Goal: Information Seeking & Learning: Compare options

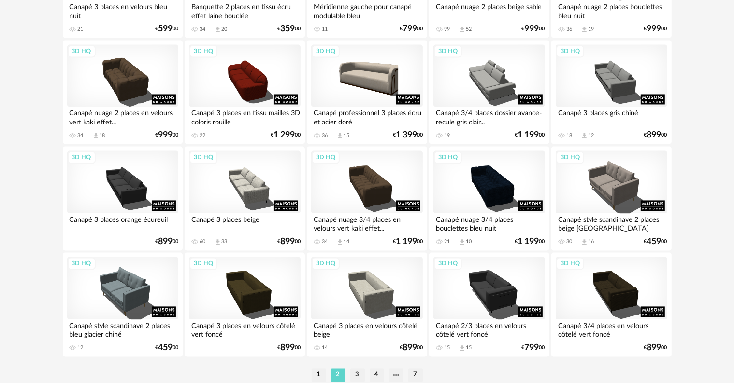
scroll to position [1944, 0]
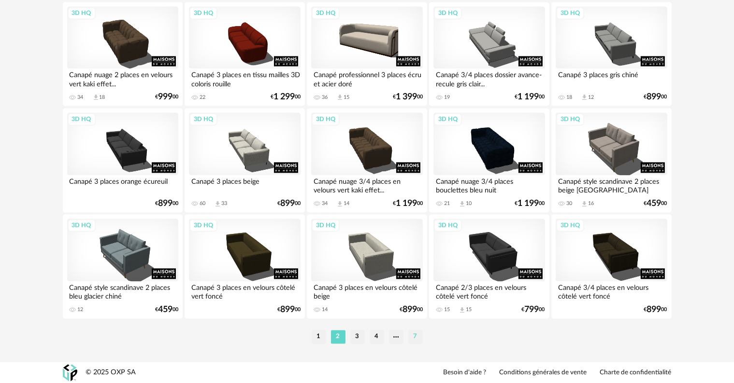
click at [415, 336] on li "7" at bounding box center [415, 337] width 14 height 14
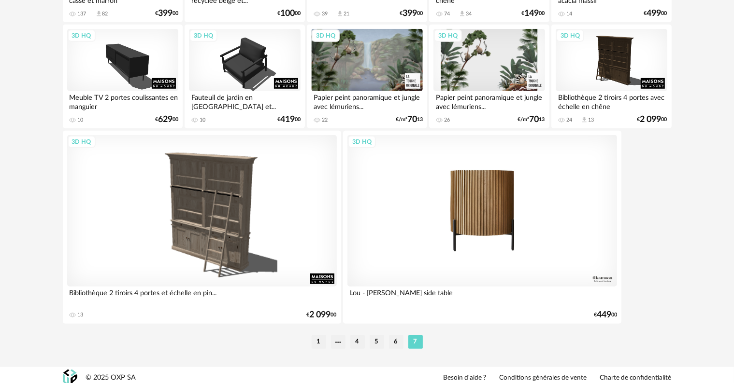
scroll to position [652, 0]
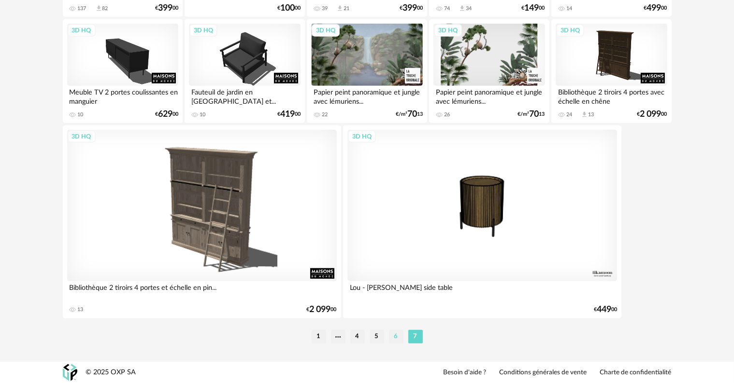
click at [395, 334] on li "6" at bounding box center [396, 337] width 14 height 14
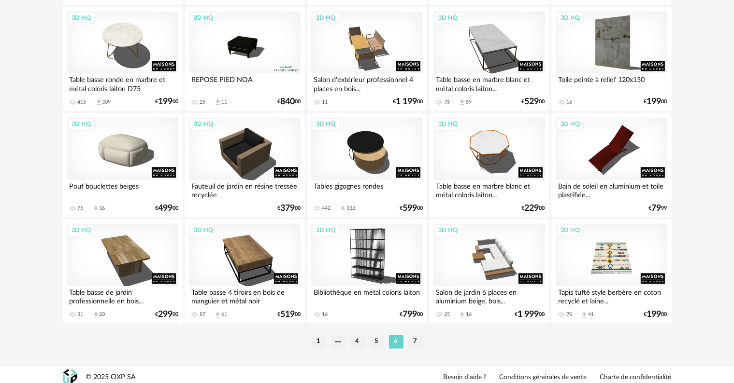
scroll to position [1944, 0]
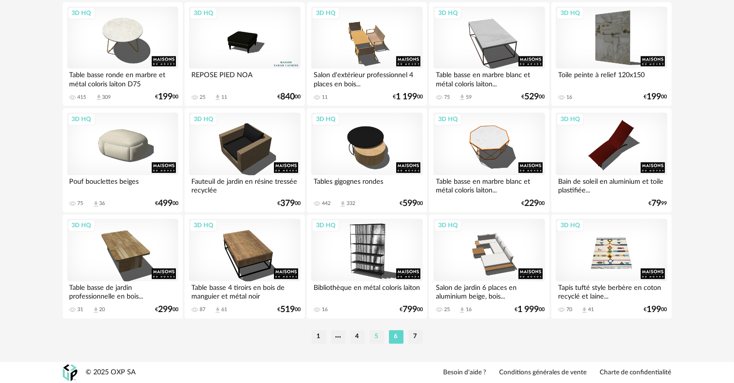
click at [377, 337] on li "5" at bounding box center [376, 337] width 14 height 14
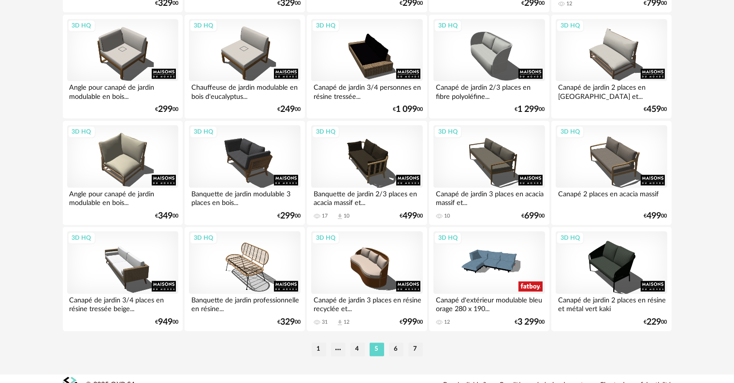
scroll to position [1944, 0]
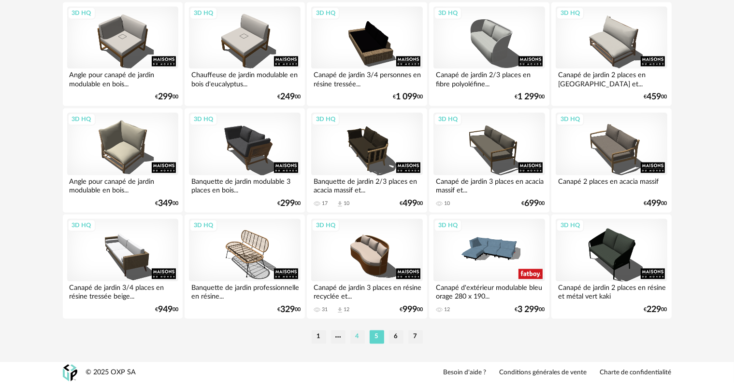
click at [355, 338] on li "4" at bounding box center [357, 337] width 14 height 14
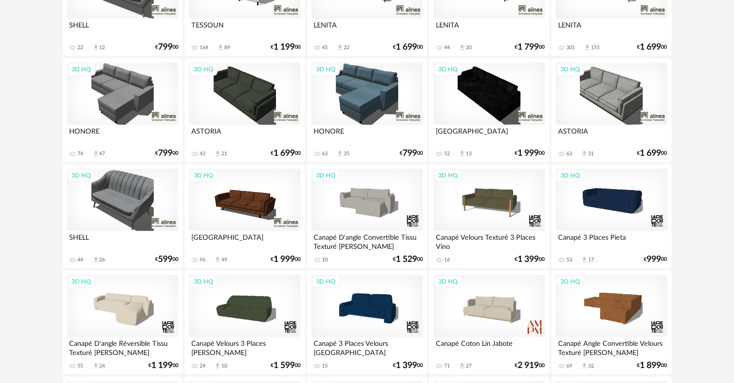
scroll to position [531, 0]
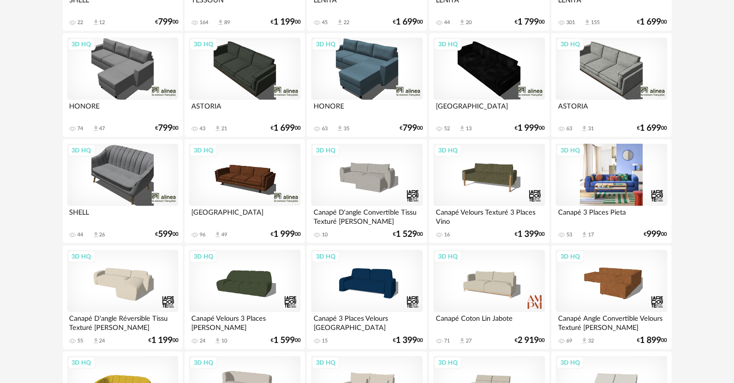
click at [602, 188] on div "3D HQ" at bounding box center [610, 175] width 111 height 63
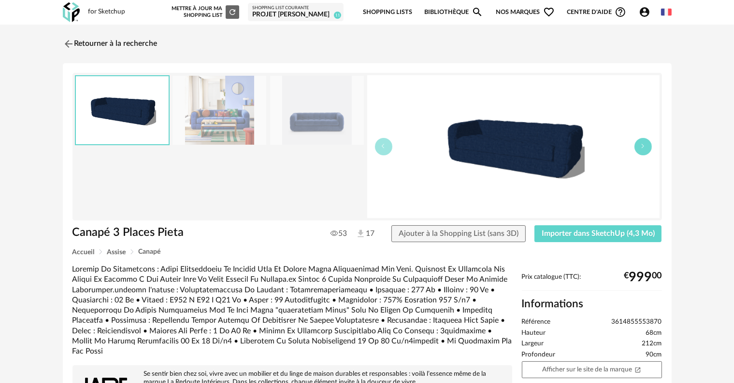
click at [640, 148] on icon "button" at bounding box center [643, 146] width 6 height 6
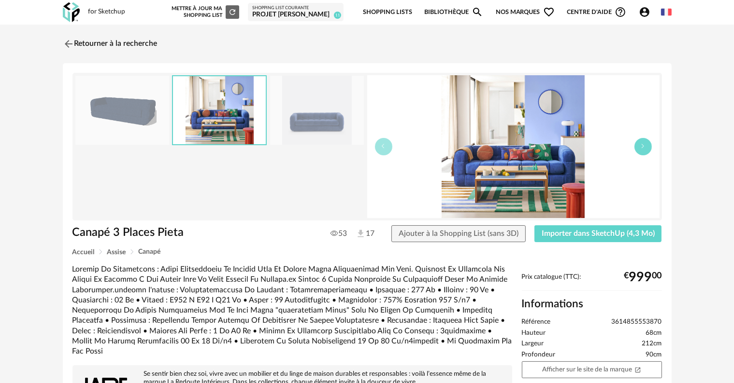
click at [640, 148] on icon "button" at bounding box center [643, 146] width 6 height 6
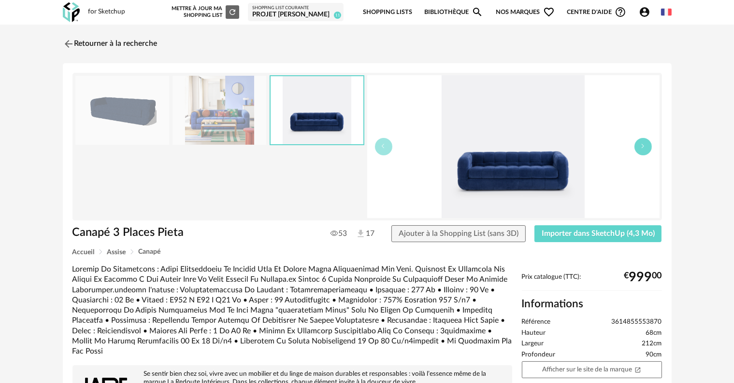
click at [640, 148] on icon "button" at bounding box center [643, 146] width 6 height 6
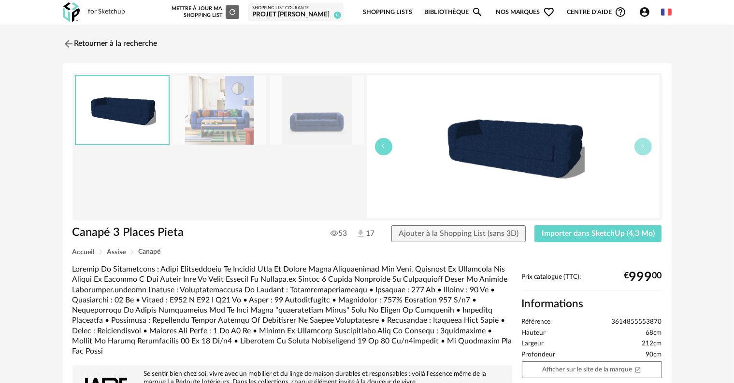
click at [387, 150] on button "button" at bounding box center [383, 146] width 17 height 17
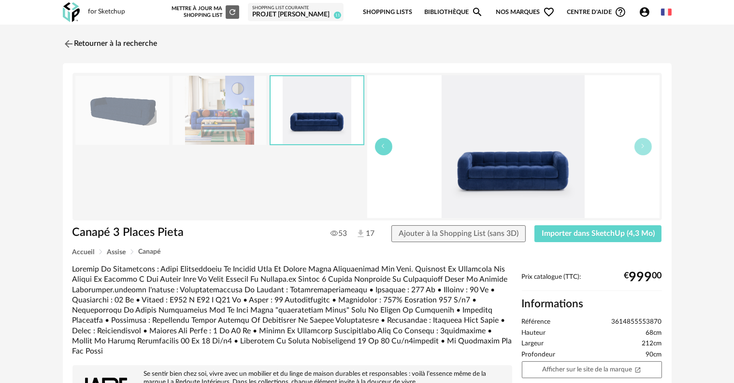
click at [387, 150] on button "button" at bounding box center [383, 146] width 17 height 17
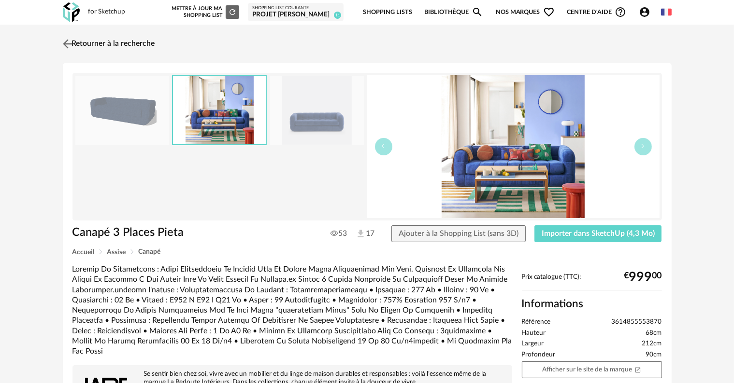
click at [91, 44] on link "Retourner à la recherche" at bounding box center [107, 43] width 95 height 21
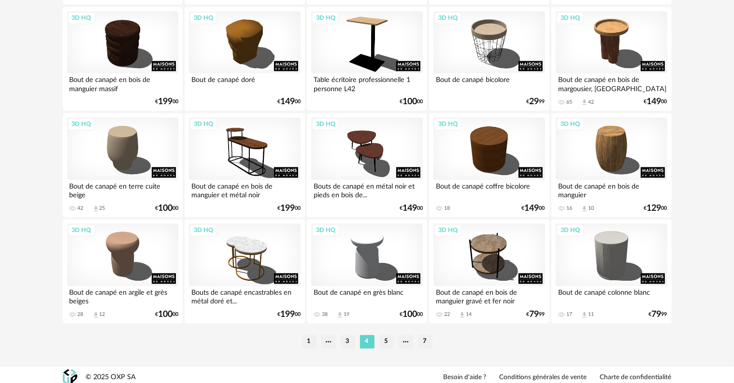
scroll to position [1944, 0]
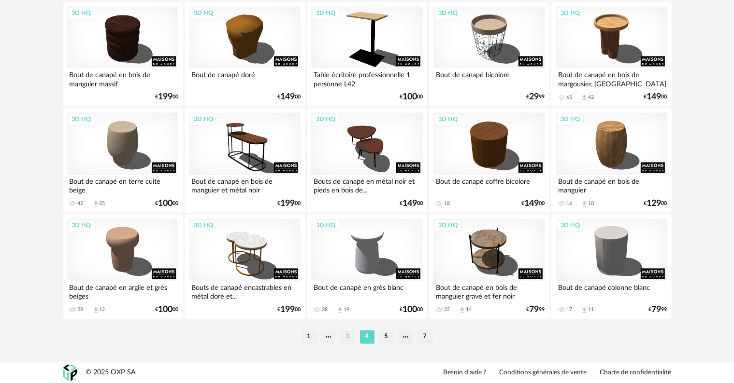
click at [346, 337] on li "3" at bounding box center [347, 337] width 14 height 14
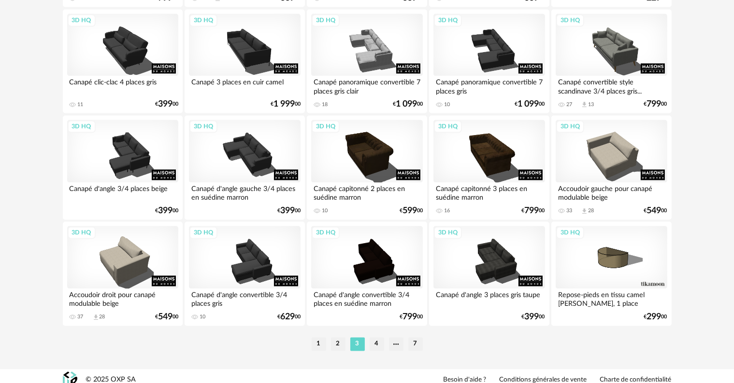
scroll to position [1944, 0]
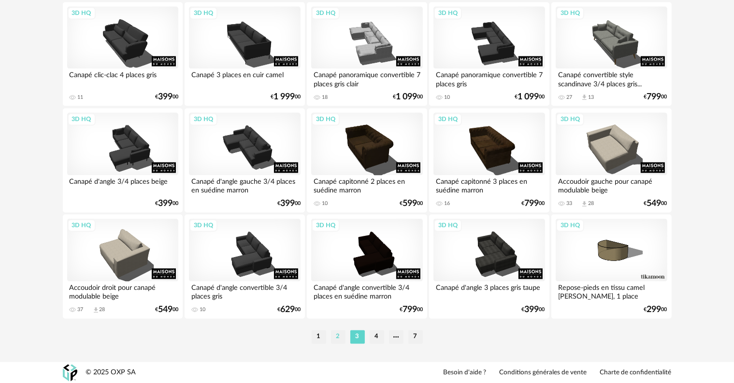
click at [336, 337] on li "2" at bounding box center [338, 337] width 14 height 14
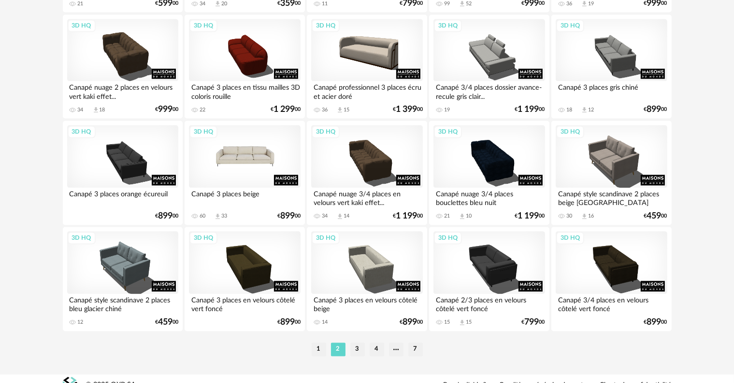
scroll to position [1944, 0]
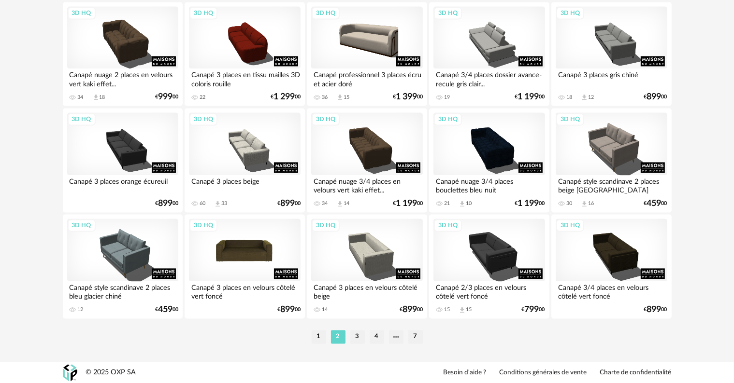
click at [254, 257] on div "3D HQ" at bounding box center [244, 250] width 111 height 63
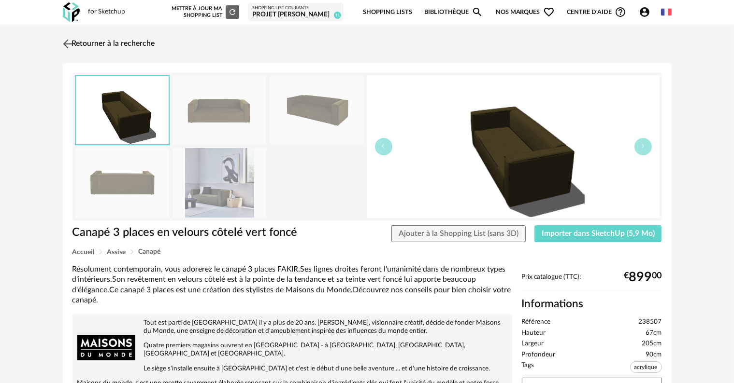
click at [104, 42] on link "Retourner à la recherche" at bounding box center [107, 43] width 95 height 21
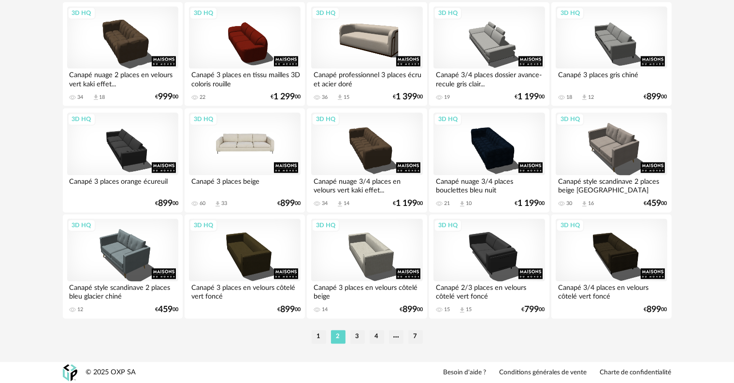
click at [242, 151] on div "3D HQ" at bounding box center [244, 144] width 111 height 63
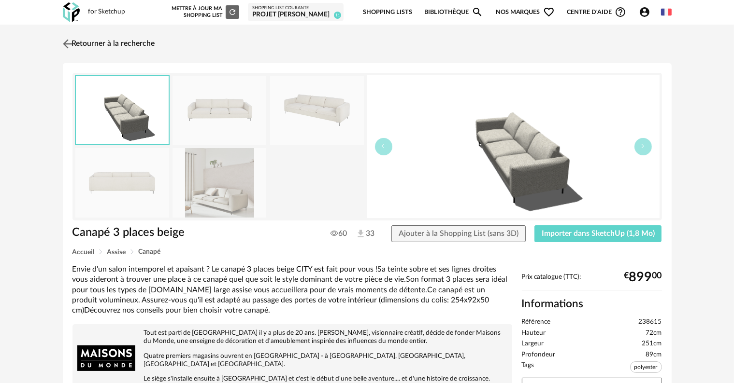
click at [93, 42] on link "Retourner à la recherche" at bounding box center [107, 43] width 95 height 21
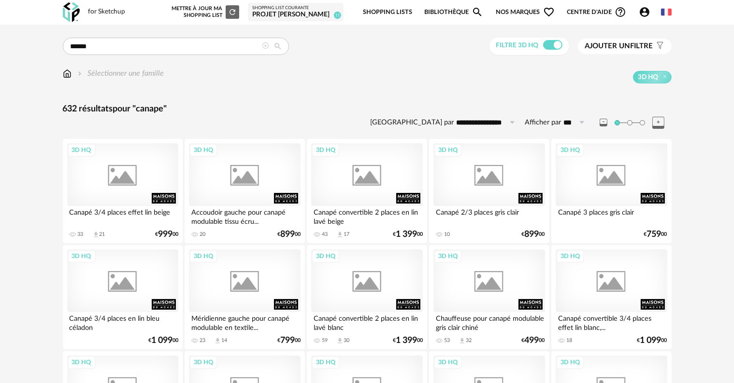
scroll to position [1944, 0]
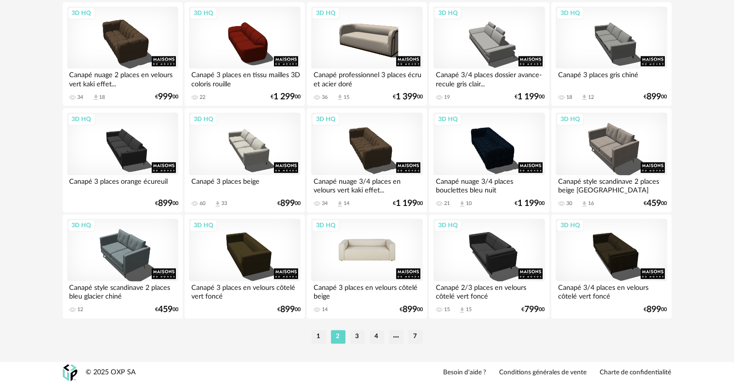
click at [348, 250] on div "3D HQ" at bounding box center [366, 250] width 111 height 63
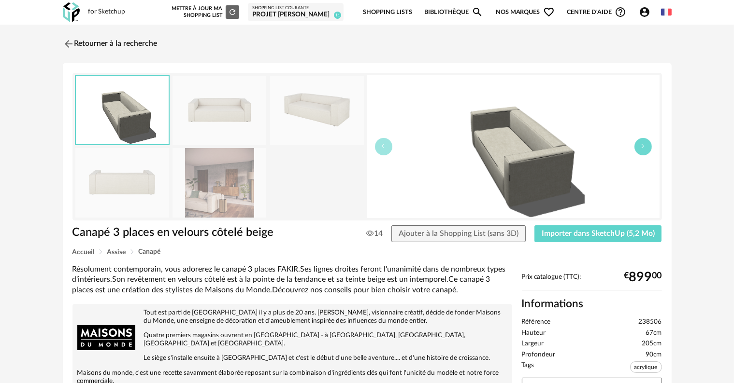
click at [644, 146] on icon "button" at bounding box center [643, 146] width 6 height 6
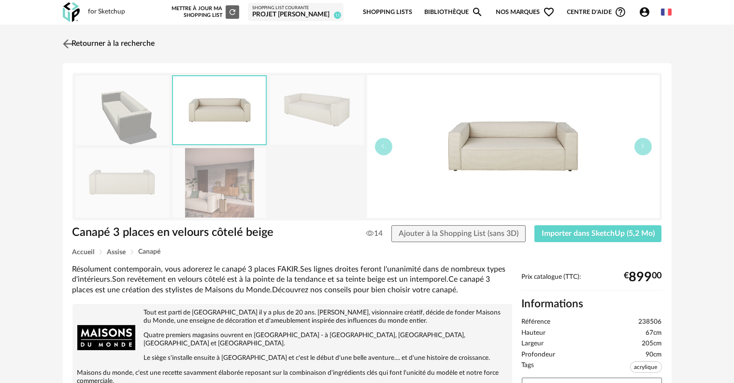
click at [97, 44] on link "Retourner à la recherche" at bounding box center [107, 43] width 95 height 21
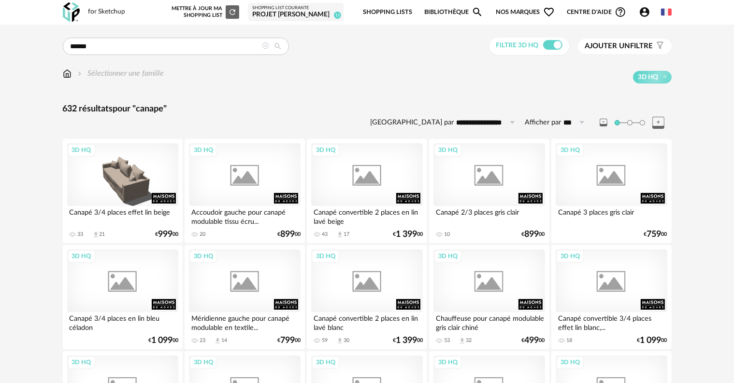
scroll to position [1944, 0]
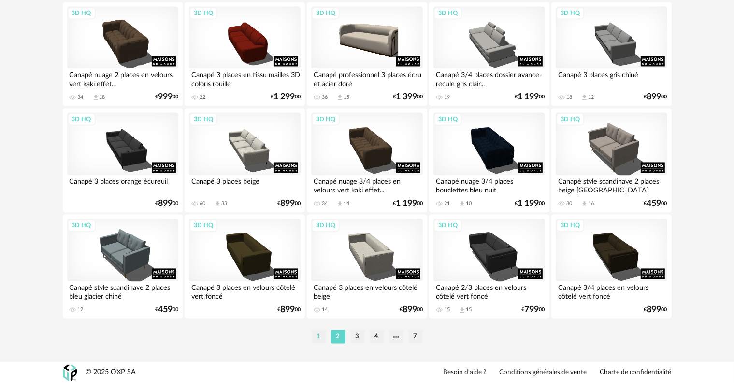
click at [318, 339] on li "1" at bounding box center [319, 337] width 14 height 14
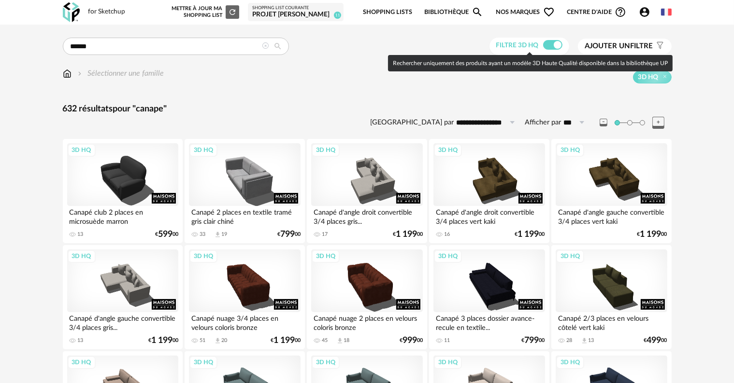
click at [554, 43] on span at bounding box center [552, 45] width 19 height 10
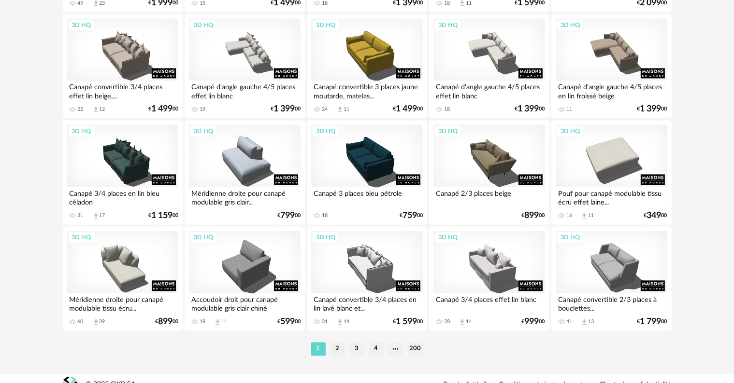
scroll to position [1944, 0]
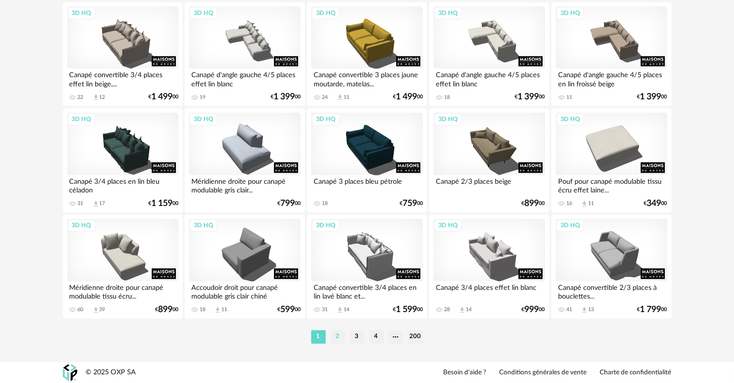
click at [337, 337] on li "2" at bounding box center [337, 337] width 14 height 14
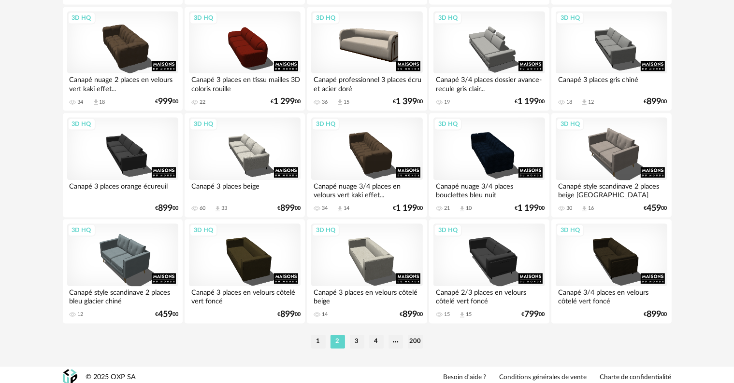
scroll to position [1944, 0]
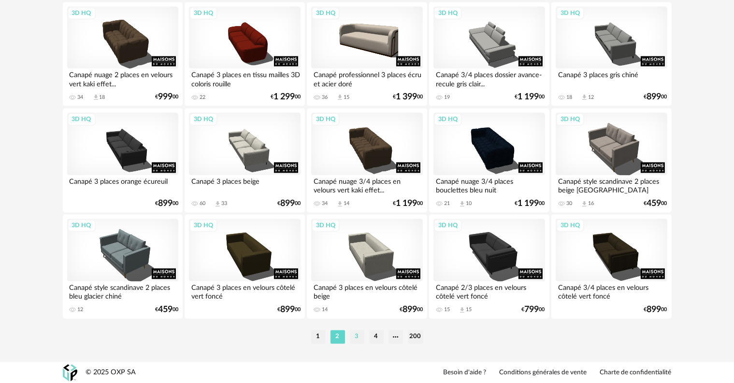
click at [355, 338] on li "3" at bounding box center [357, 337] width 14 height 14
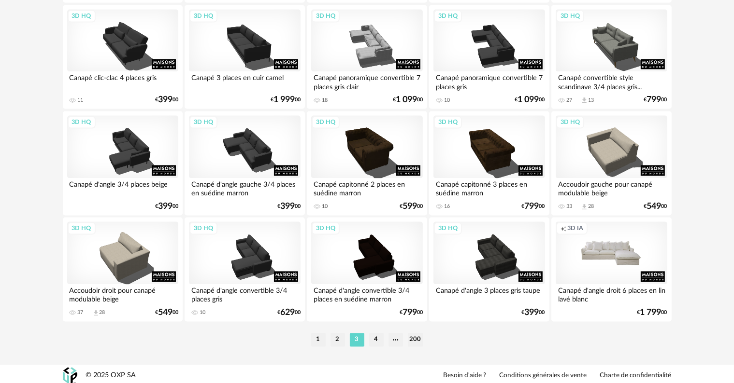
scroll to position [1944, 0]
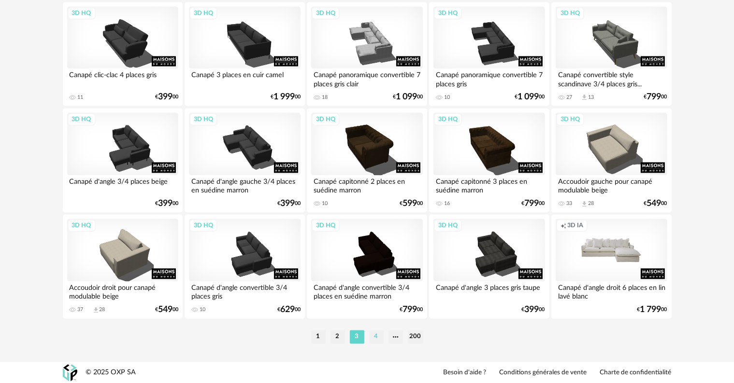
click at [372, 340] on li "4" at bounding box center [376, 337] width 14 height 14
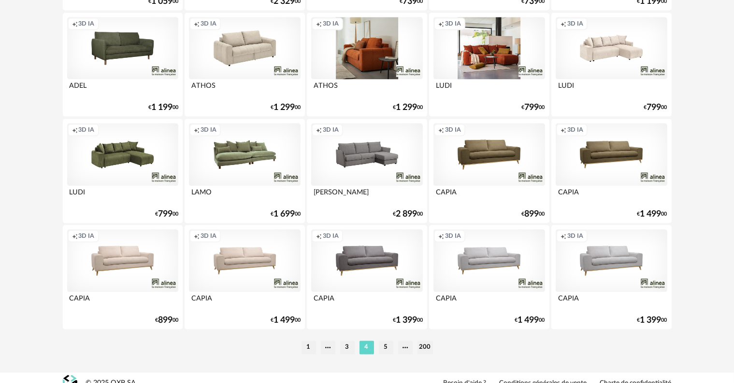
scroll to position [1944, 0]
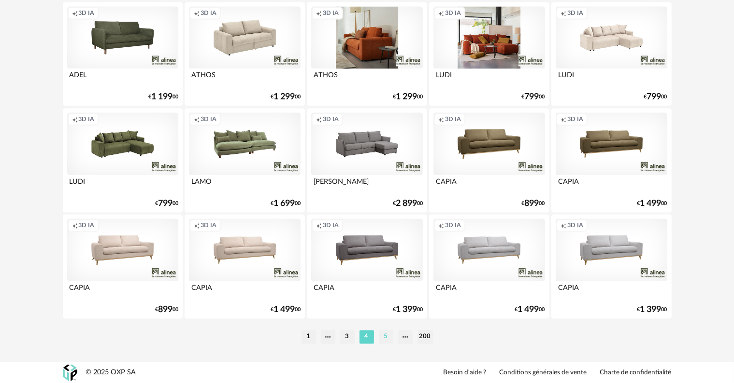
click at [386, 338] on li "5" at bounding box center [386, 337] width 14 height 14
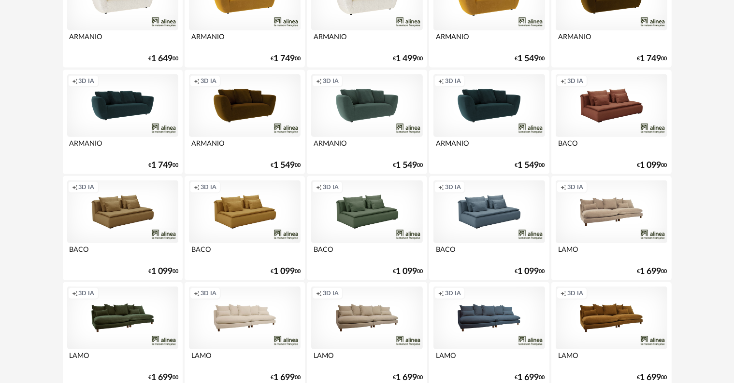
scroll to position [869, 0]
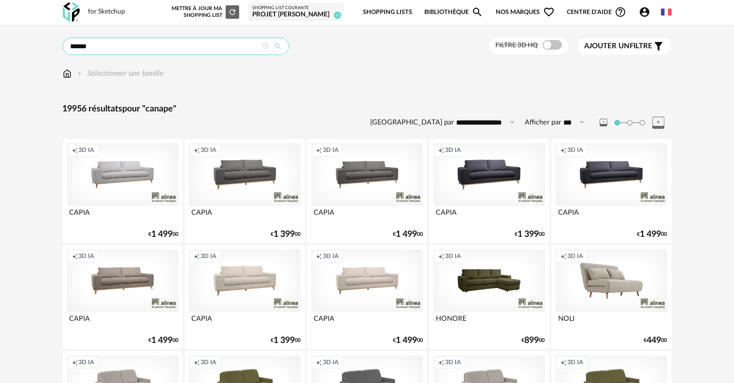
click at [186, 44] on input "******" at bounding box center [176, 46] width 226 height 17
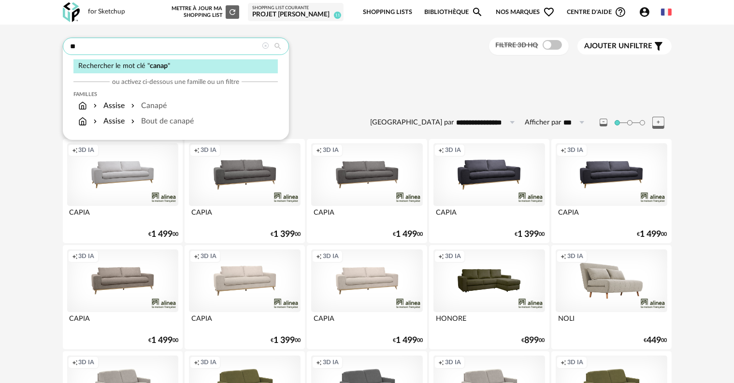
type input "*"
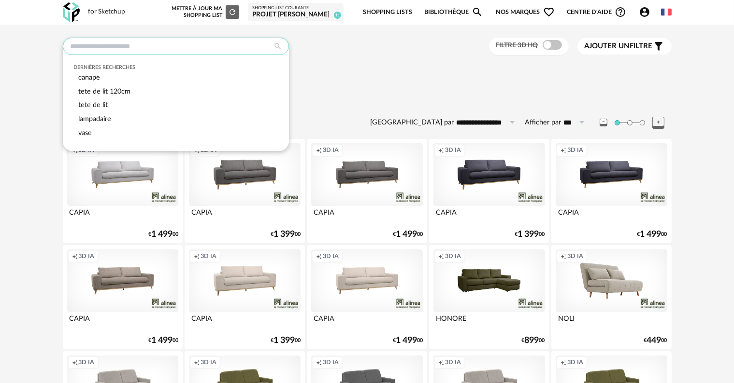
click at [186, 44] on input "text" at bounding box center [176, 46] width 226 height 17
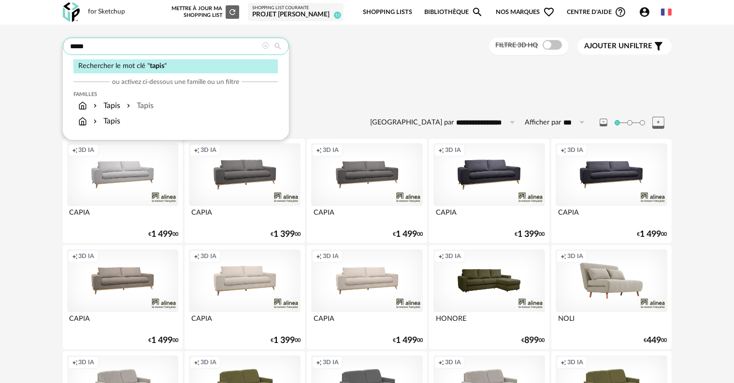
type input "*****"
type input "**********"
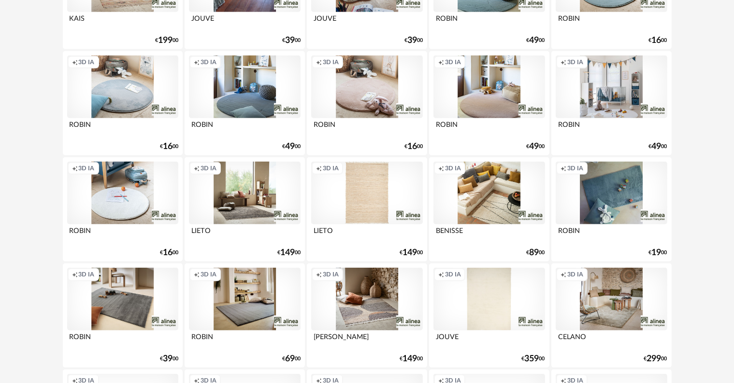
scroll to position [966, 0]
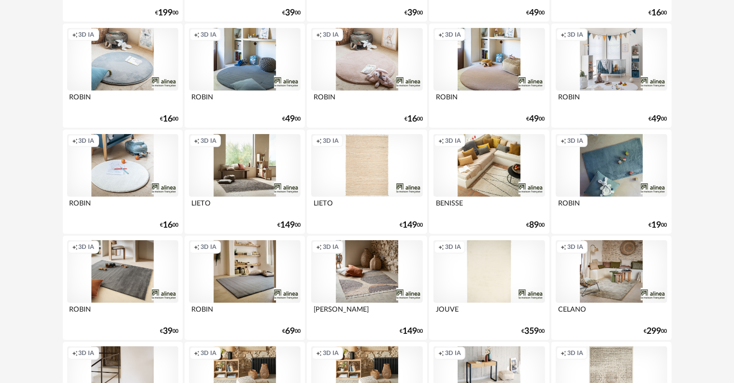
click at [358, 290] on div "Creation icon 3D IA" at bounding box center [366, 272] width 111 height 63
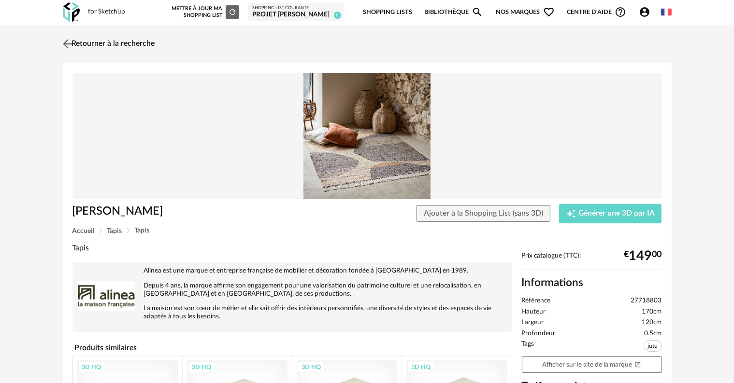
click at [81, 44] on link "Retourner à la recherche" at bounding box center [107, 43] width 95 height 21
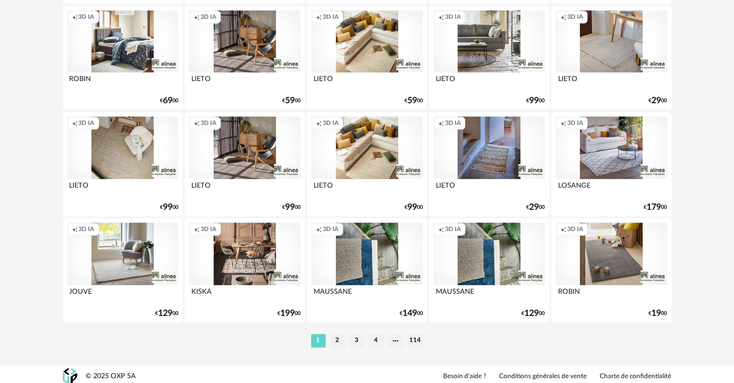
scroll to position [1944, 0]
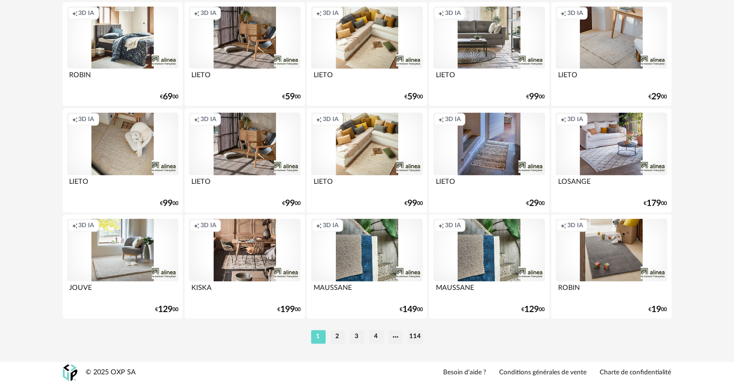
click at [336, 337] on li "2" at bounding box center [337, 337] width 14 height 14
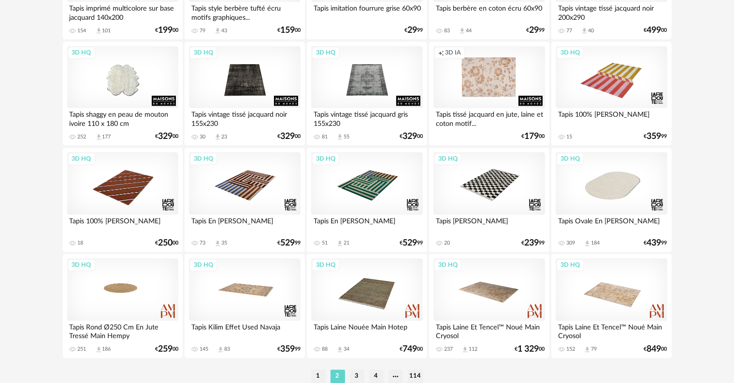
scroll to position [1944, 0]
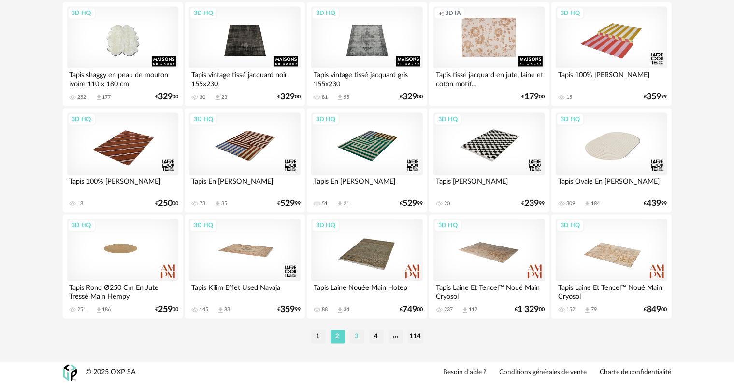
click at [357, 340] on li "3" at bounding box center [357, 337] width 14 height 14
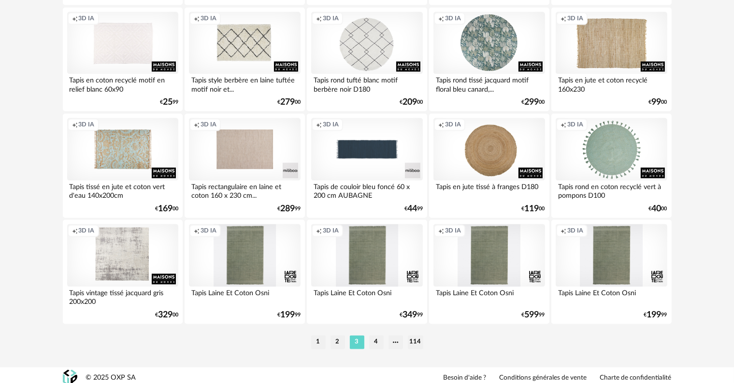
scroll to position [1944, 0]
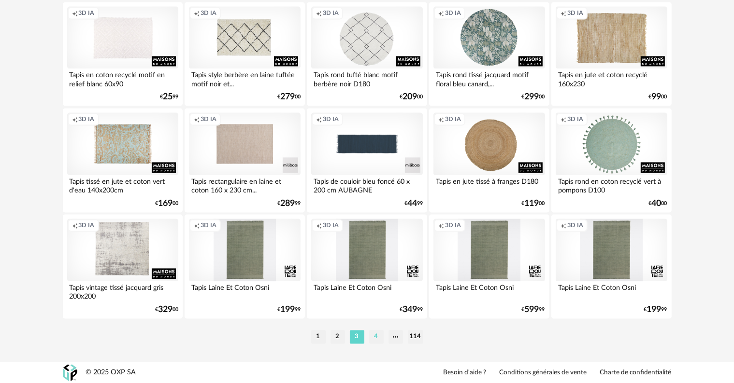
click at [377, 338] on li "4" at bounding box center [376, 337] width 14 height 14
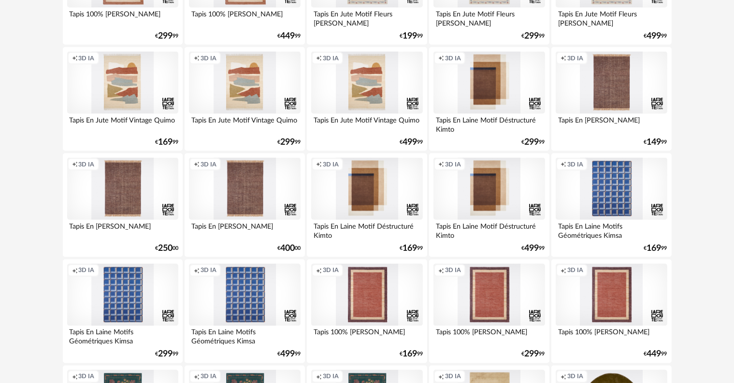
scroll to position [1594, 0]
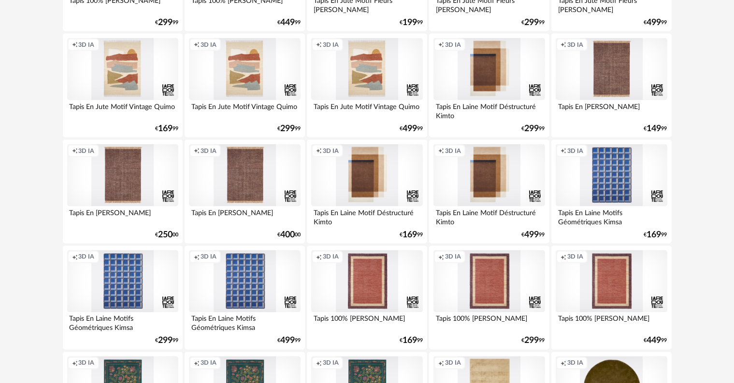
click at [368, 297] on div "Creation icon 3D IA" at bounding box center [366, 282] width 111 height 63
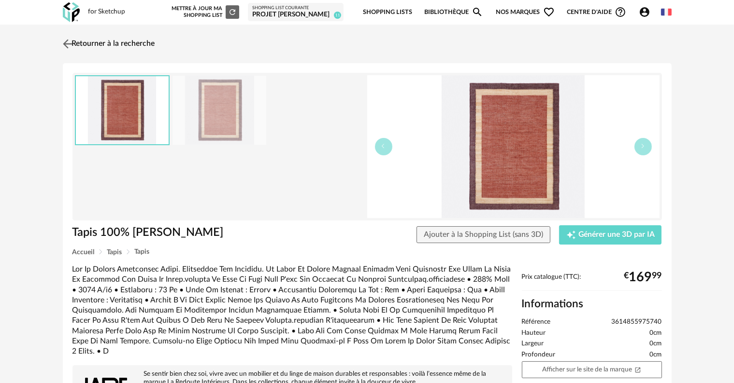
click at [100, 43] on link "Retourner à la recherche" at bounding box center [107, 43] width 95 height 21
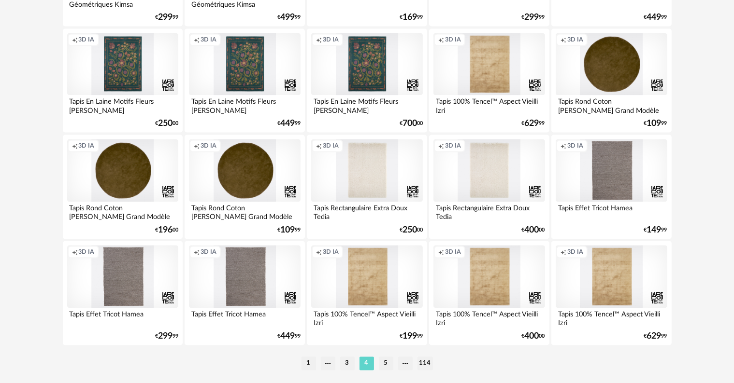
scroll to position [1944, 0]
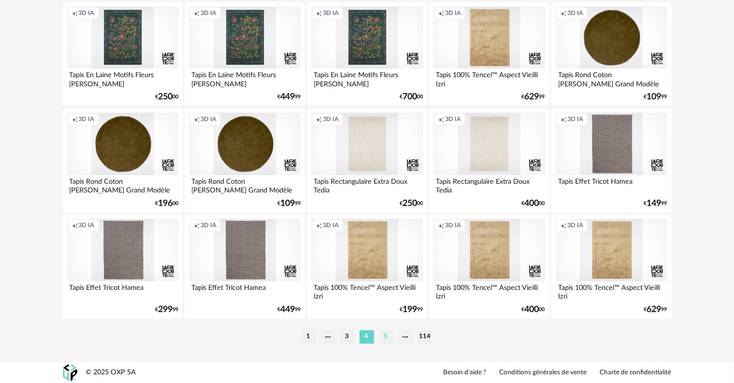
click at [386, 334] on li "5" at bounding box center [386, 337] width 14 height 14
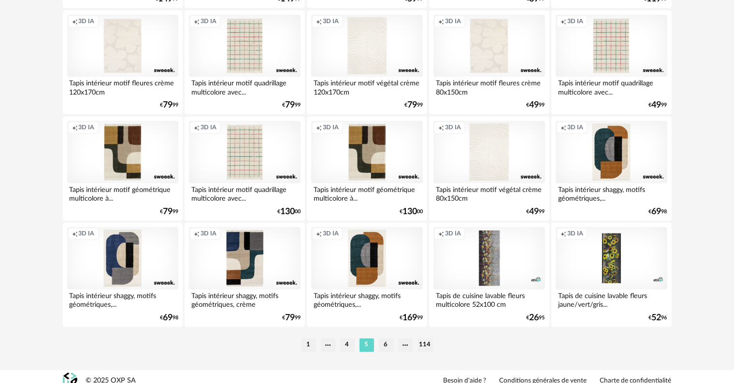
scroll to position [1944, 0]
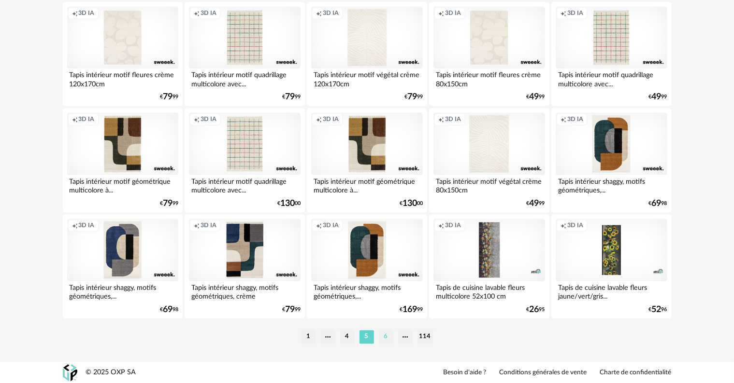
click at [385, 336] on li "6" at bounding box center [386, 337] width 14 height 14
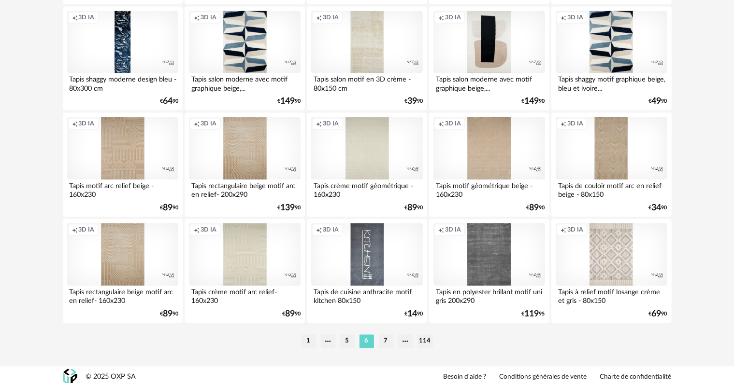
scroll to position [1944, 0]
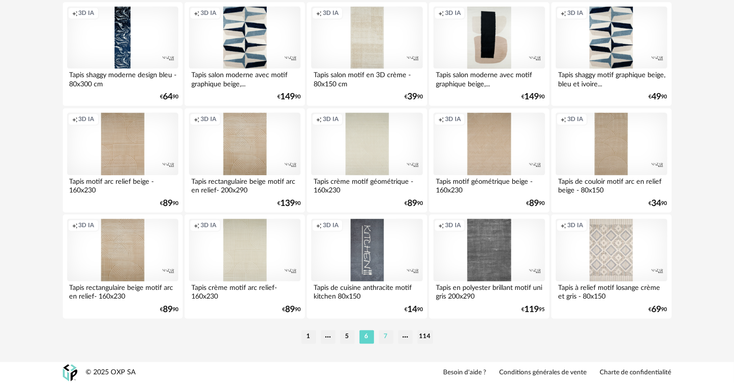
click at [383, 336] on li "7" at bounding box center [386, 337] width 14 height 14
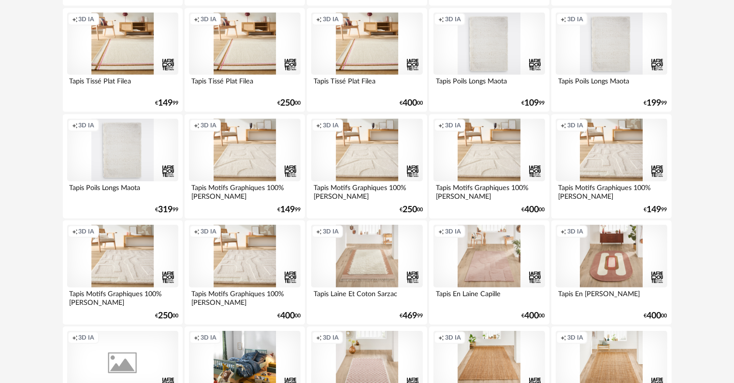
scroll to position [821, 0]
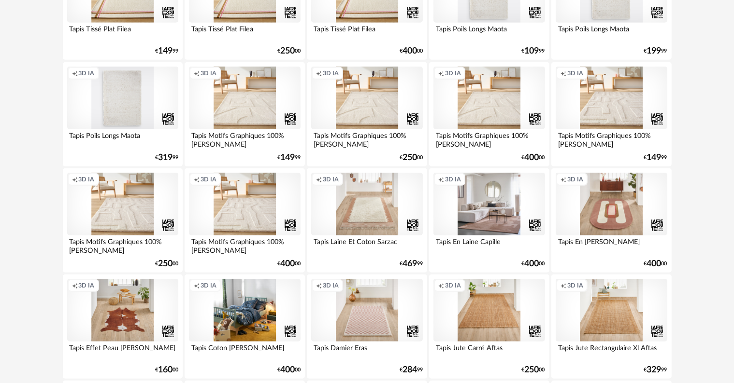
click at [475, 221] on div "Creation icon 3D IA" at bounding box center [488, 204] width 111 height 63
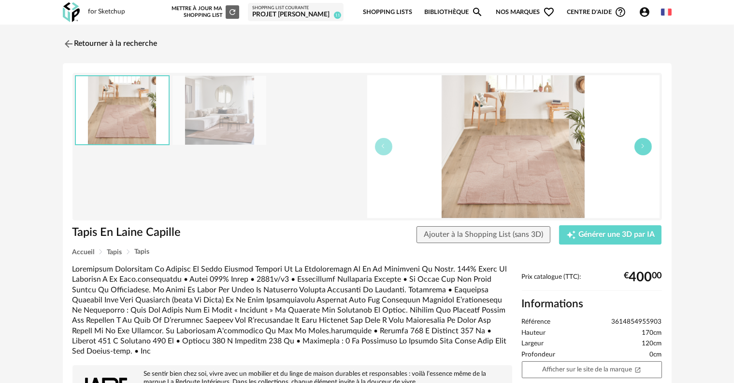
click at [643, 144] on icon "button" at bounding box center [643, 146] width 6 height 6
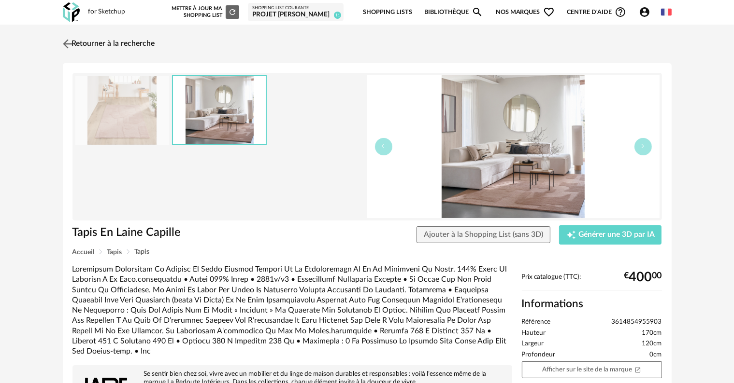
click at [133, 43] on link "Retourner à la recherche" at bounding box center [107, 43] width 95 height 21
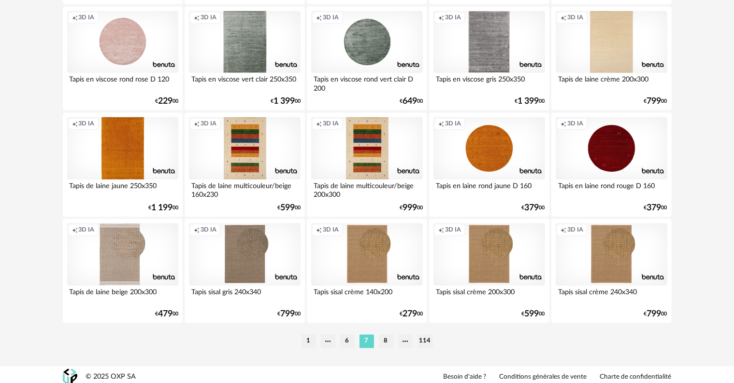
scroll to position [1944, 0]
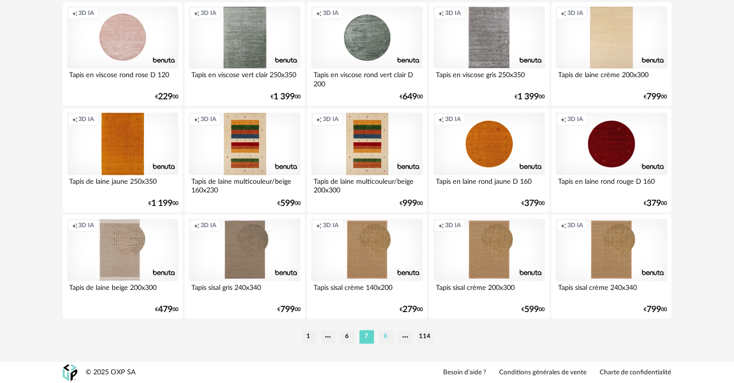
click at [384, 336] on li "8" at bounding box center [386, 337] width 14 height 14
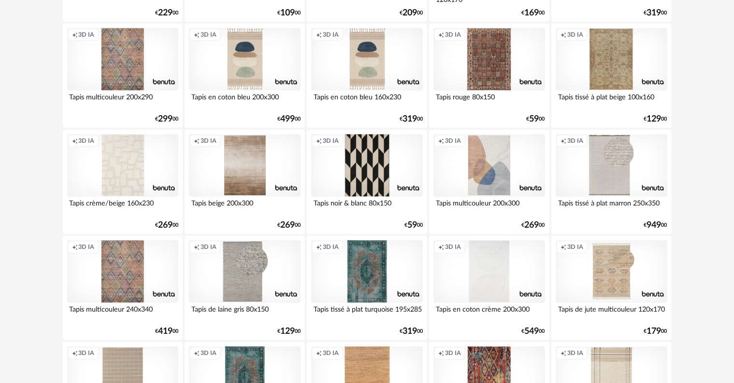
scroll to position [966, 0]
click at [245, 169] on div "Creation icon 3D IA" at bounding box center [244, 165] width 111 height 63
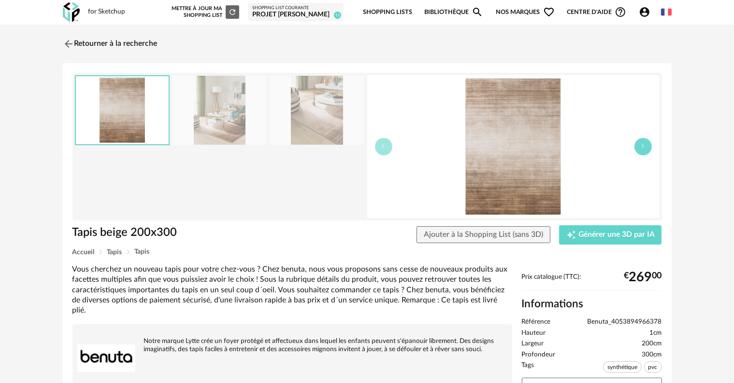
click at [636, 150] on button "button" at bounding box center [642, 146] width 17 height 17
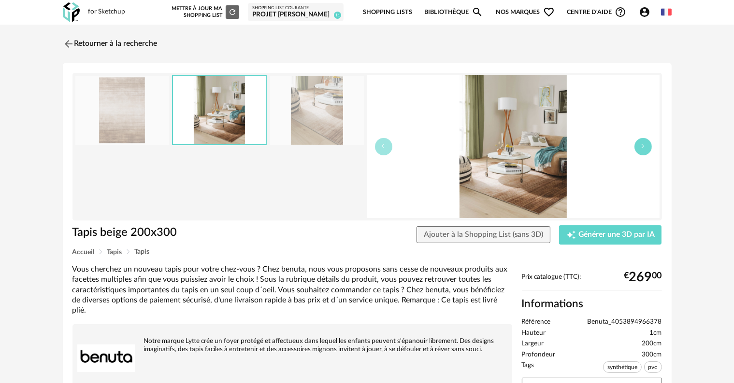
click at [636, 150] on button "button" at bounding box center [642, 146] width 17 height 17
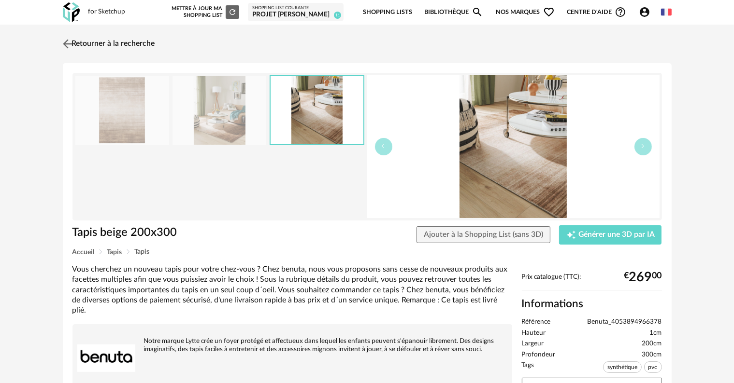
click at [153, 43] on link "Retourner à la recherche" at bounding box center [107, 43] width 95 height 21
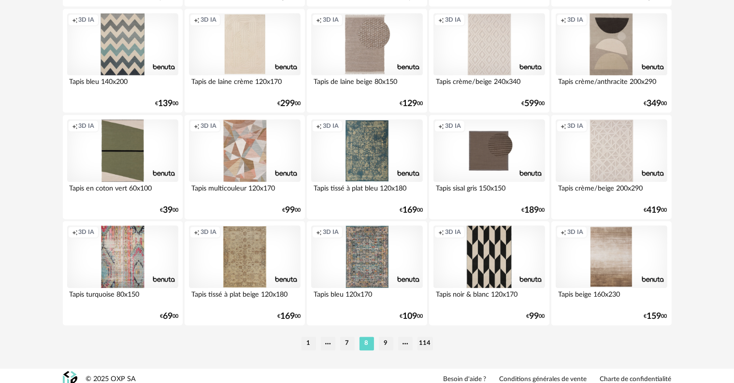
scroll to position [1944, 0]
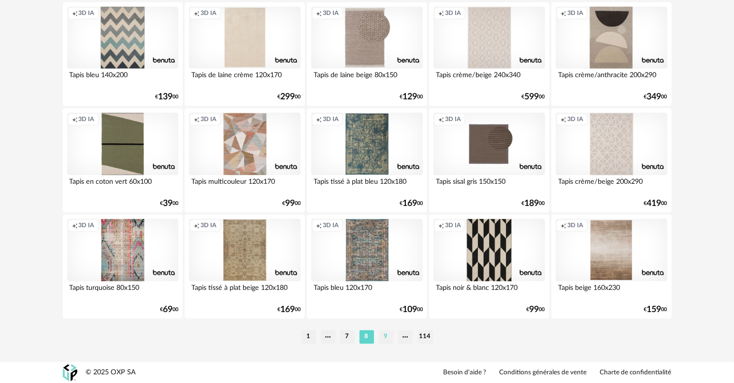
click at [387, 336] on li "9" at bounding box center [386, 337] width 14 height 14
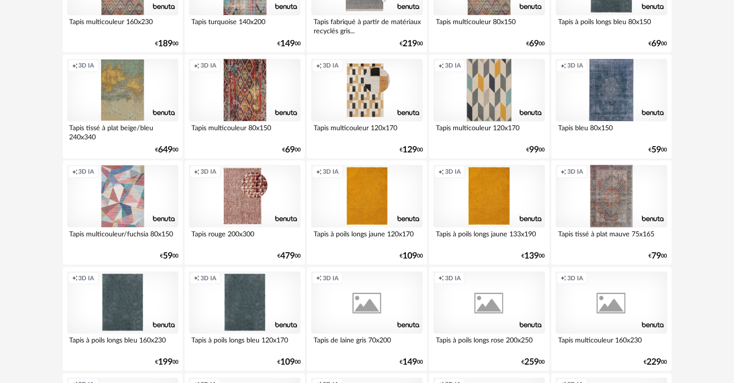
scroll to position [1256, 0]
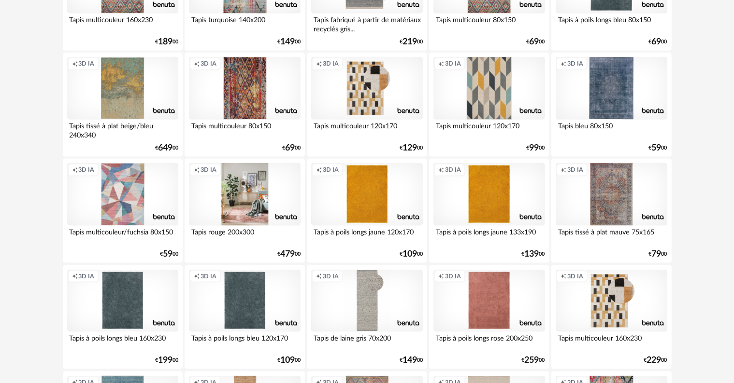
click at [248, 210] on div "Creation icon 3D IA" at bounding box center [244, 194] width 111 height 63
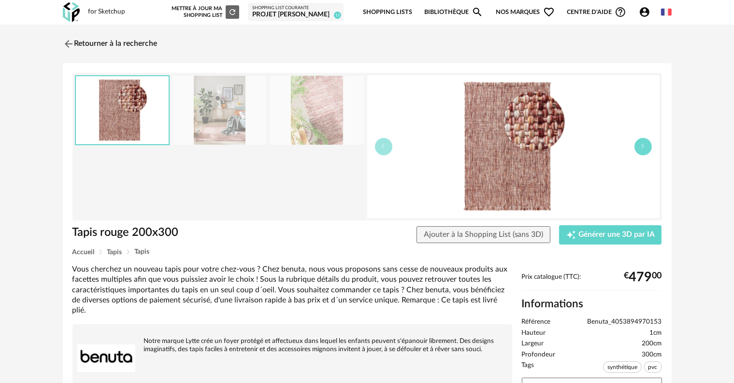
click at [641, 144] on icon "button" at bounding box center [643, 146] width 6 height 6
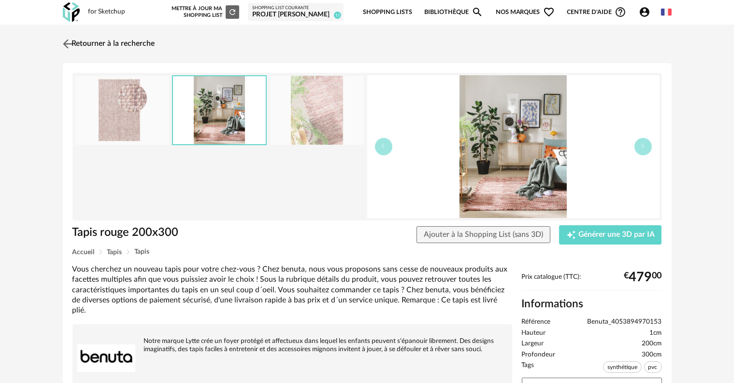
click at [117, 46] on link "Retourner à la recherche" at bounding box center [107, 43] width 95 height 21
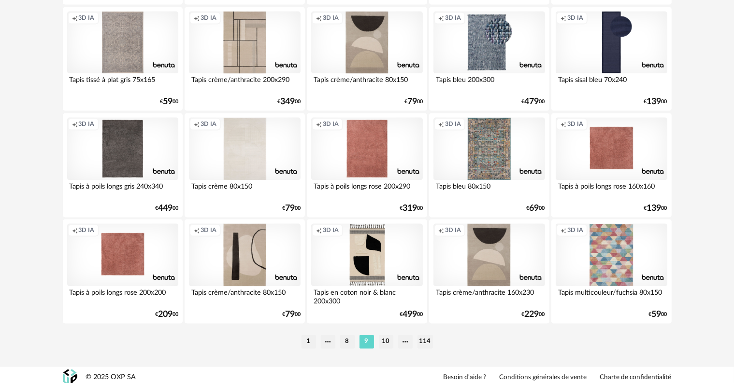
scroll to position [1944, 0]
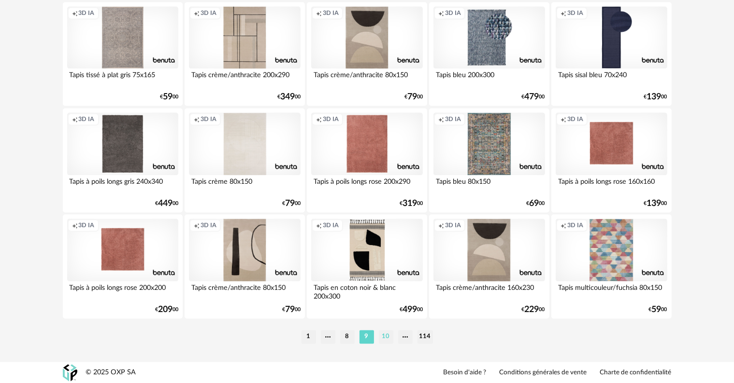
click at [384, 334] on li "10" at bounding box center [386, 337] width 14 height 14
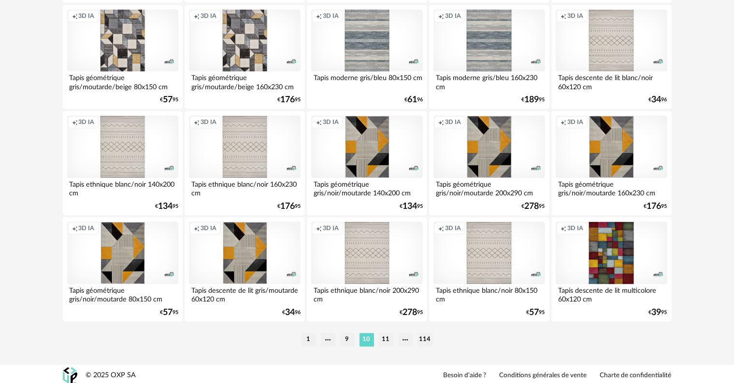
scroll to position [1944, 0]
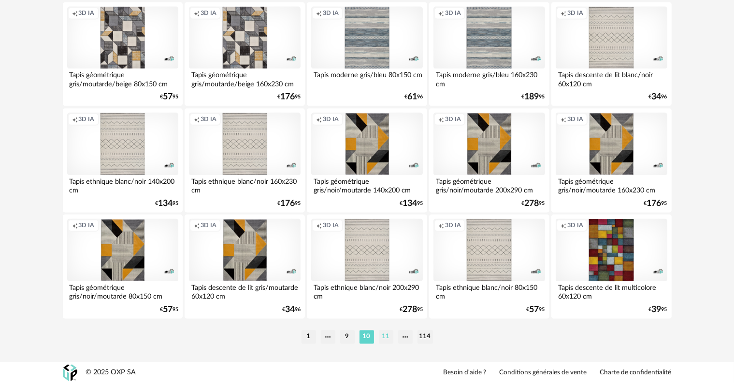
click at [383, 337] on li "11" at bounding box center [386, 337] width 14 height 14
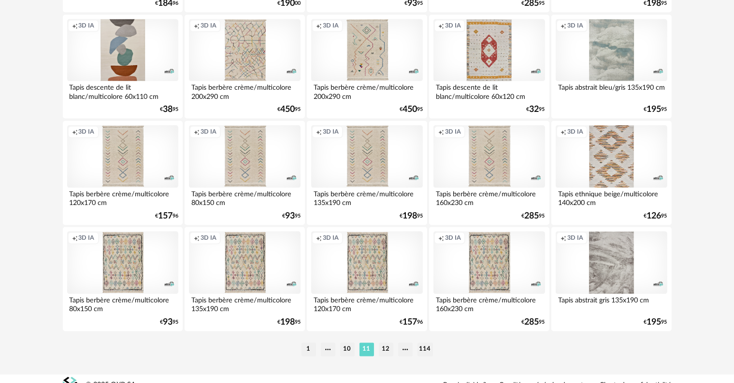
scroll to position [1944, 0]
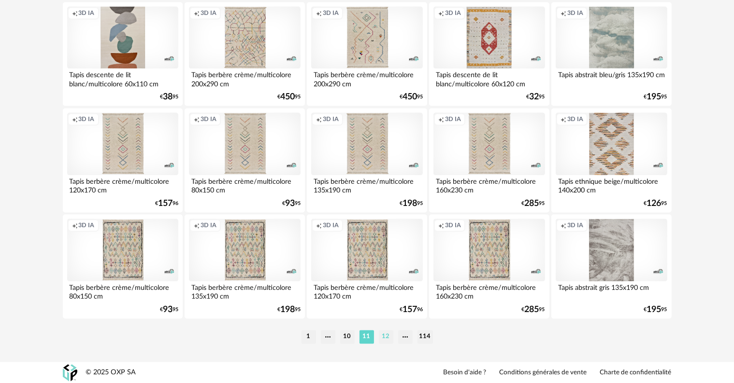
click at [383, 340] on li "12" at bounding box center [386, 337] width 14 height 14
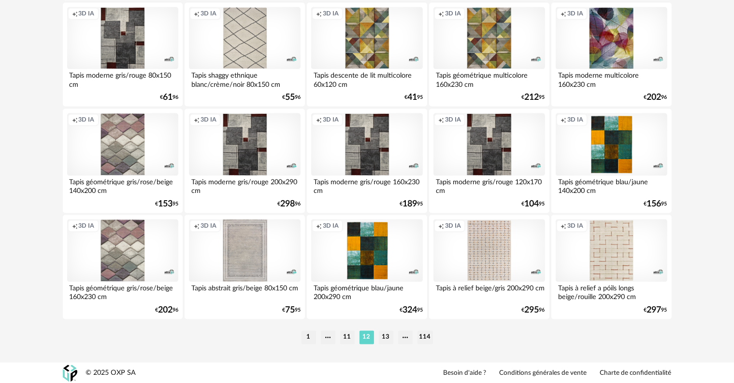
scroll to position [1944, 0]
click at [387, 338] on li "13" at bounding box center [386, 337] width 14 height 14
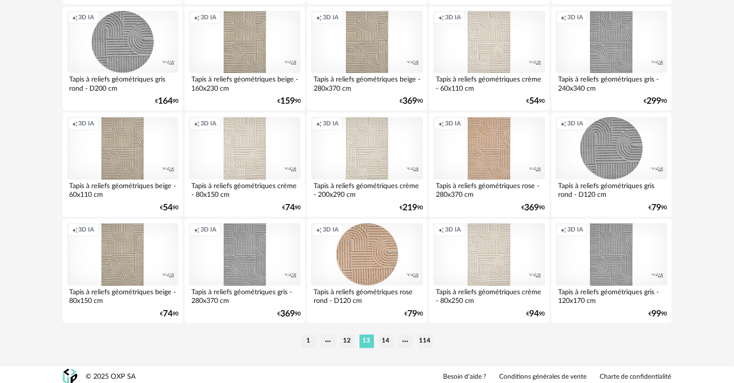
scroll to position [1944, 0]
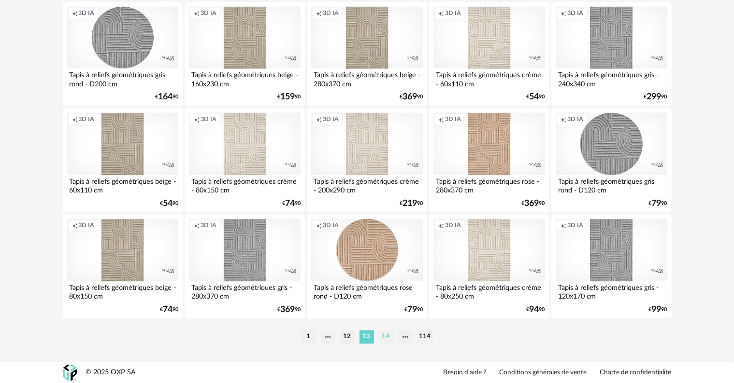
click at [387, 336] on li "14" at bounding box center [386, 337] width 14 height 14
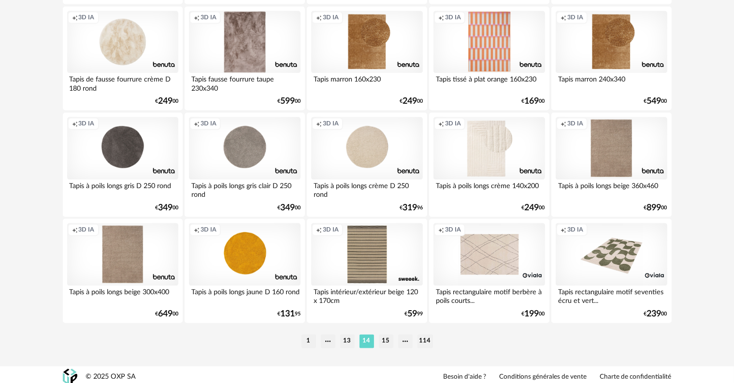
scroll to position [1944, 0]
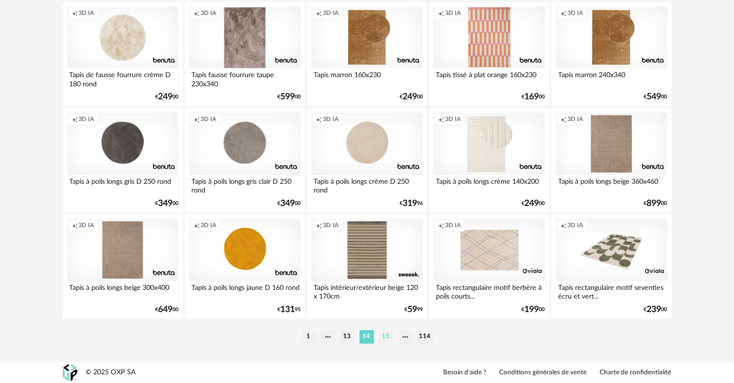
click at [385, 335] on li "15" at bounding box center [386, 337] width 14 height 14
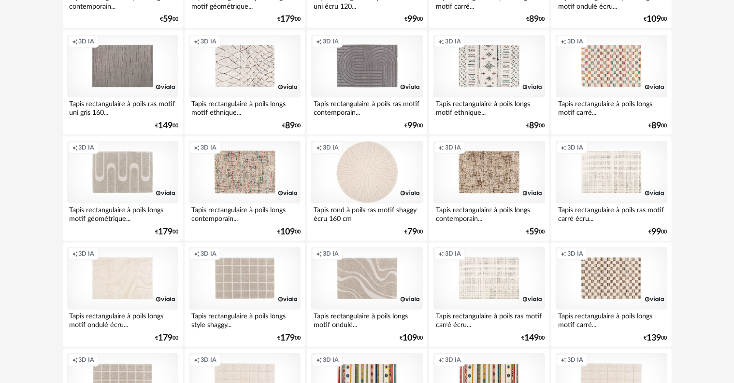
scroll to position [869, 0]
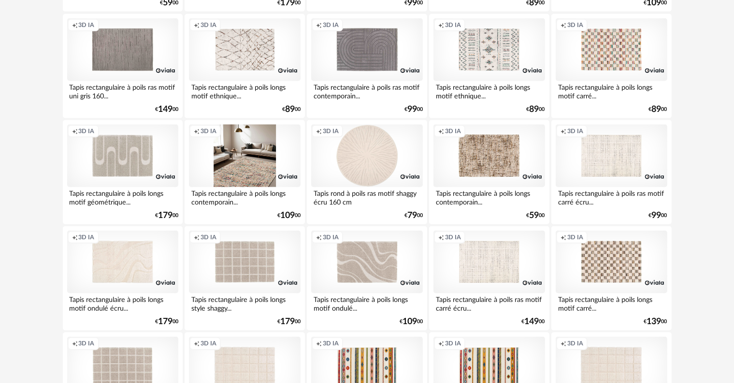
click at [233, 163] on div "Creation icon 3D IA" at bounding box center [244, 156] width 111 height 63
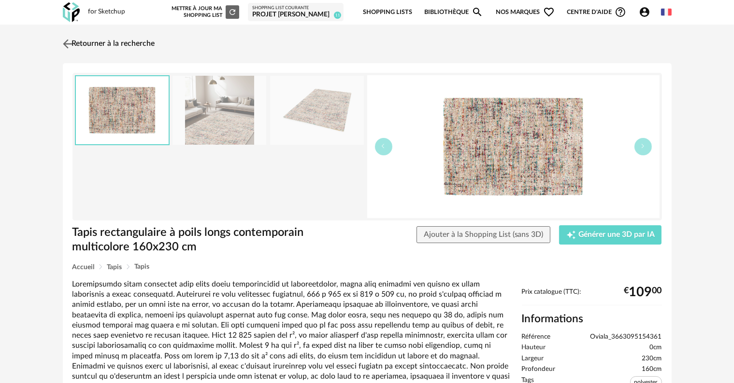
click at [128, 45] on link "Retourner à la recherche" at bounding box center [107, 43] width 95 height 21
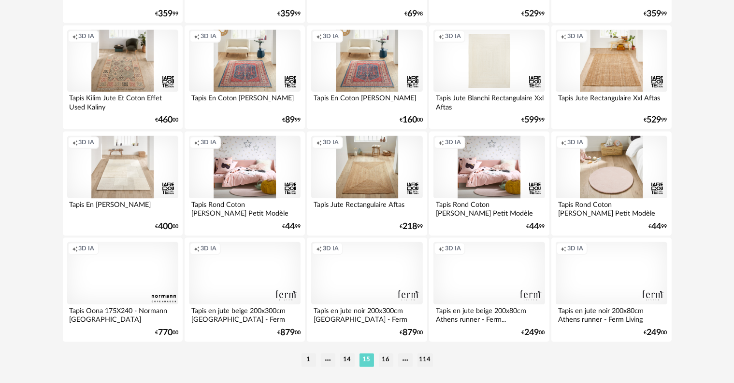
scroll to position [1944, 0]
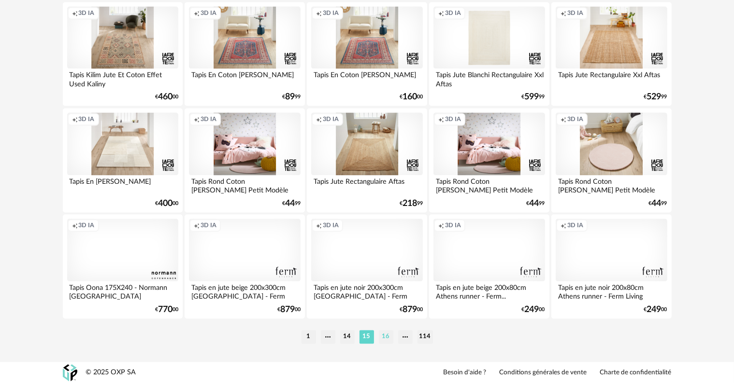
click at [384, 334] on li "16" at bounding box center [386, 337] width 14 height 14
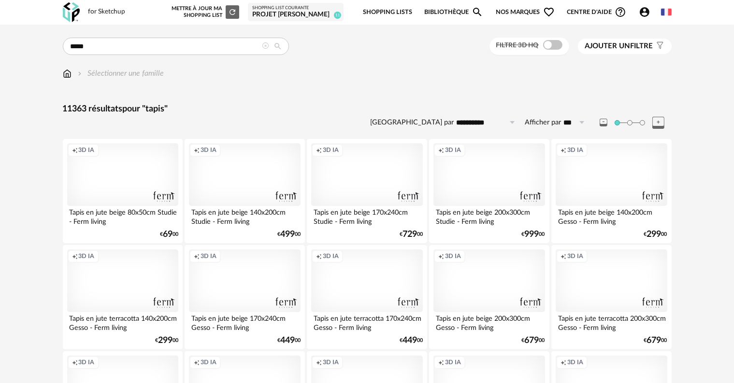
click at [603, 291] on div "Creation icon 3D IA" at bounding box center [610, 281] width 111 height 63
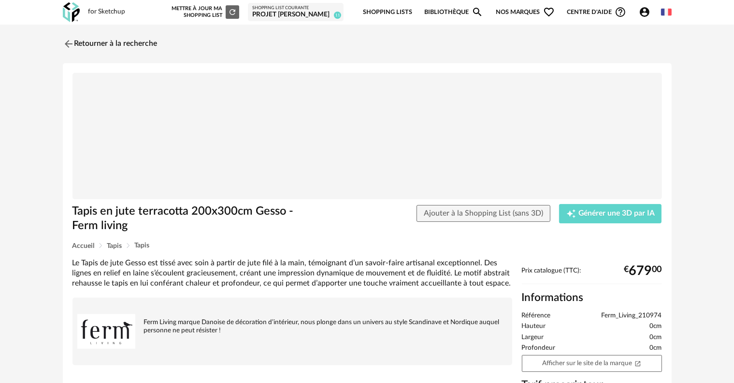
click at [396, 140] on img at bounding box center [366, 136] width 589 height 127
click at [106, 45] on link "Retourner à la recherche" at bounding box center [107, 43] width 95 height 21
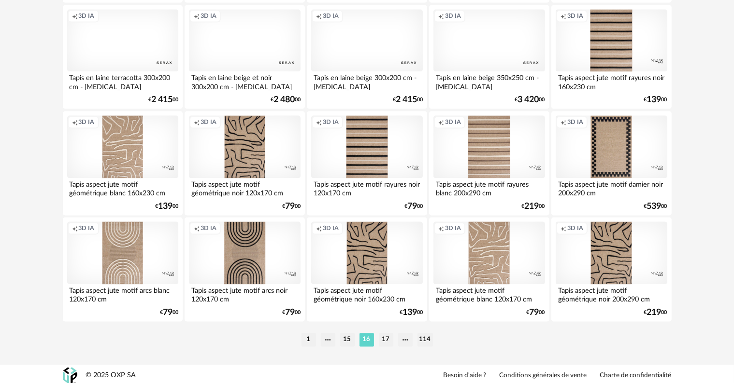
scroll to position [1944, 0]
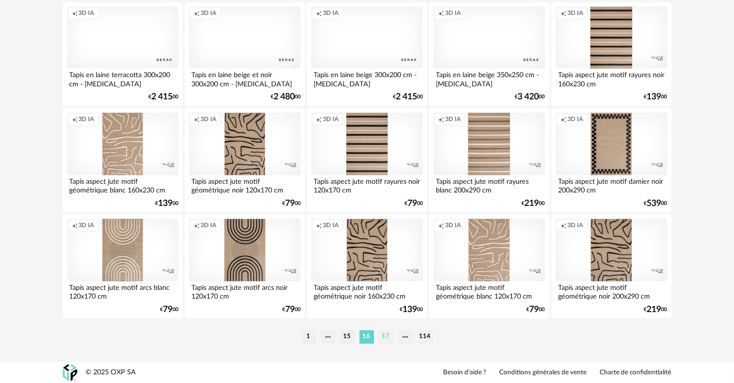
click at [388, 338] on li "17" at bounding box center [386, 337] width 14 height 14
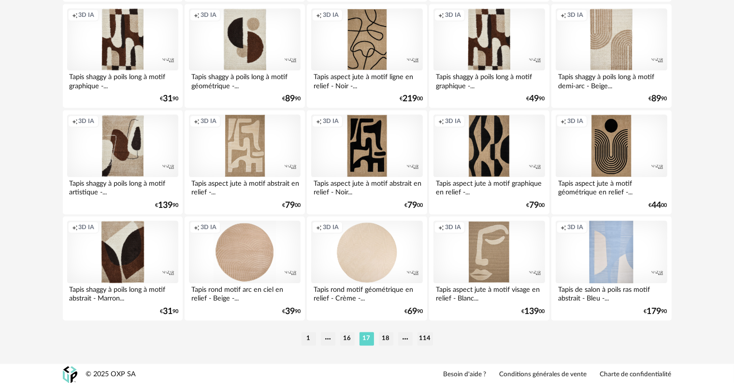
scroll to position [1944, 0]
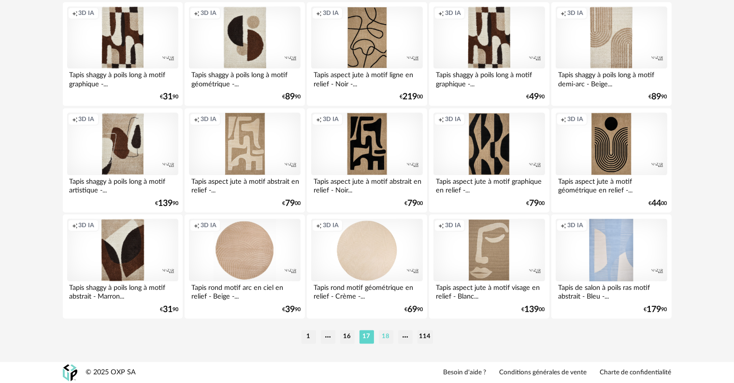
click at [383, 336] on li "18" at bounding box center [386, 337] width 14 height 14
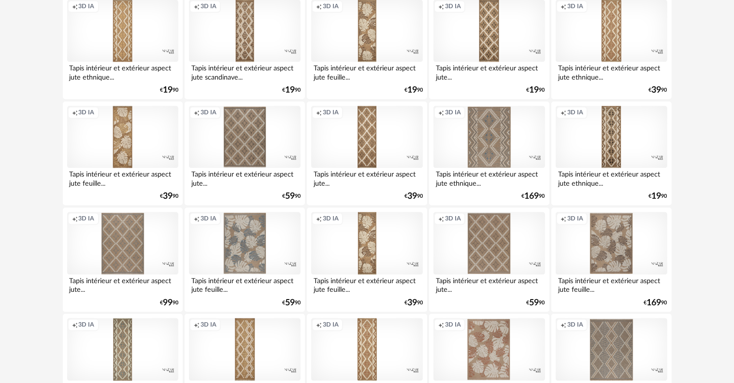
scroll to position [1944, 0]
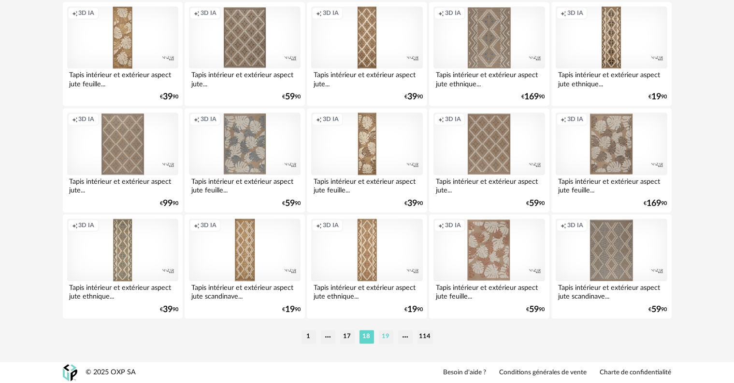
click at [389, 336] on li "19" at bounding box center [386, 337] width 14 height 14
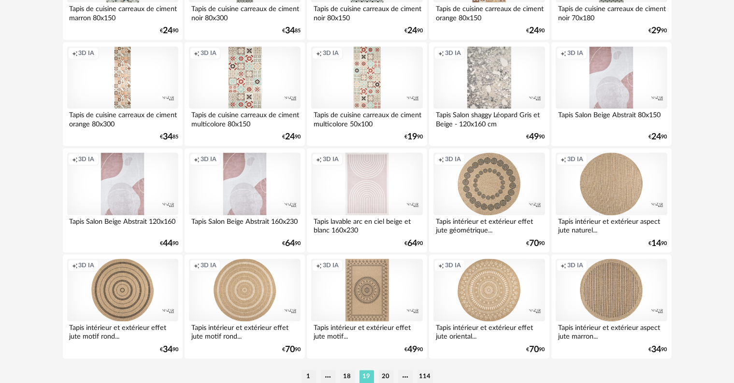
scroll to position [1944, 0]
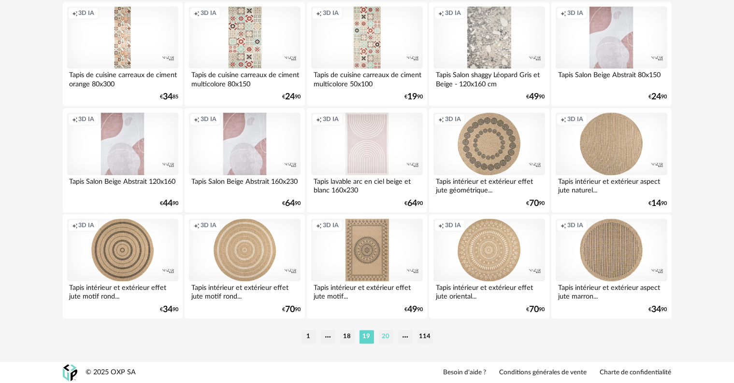
click at [388, 336] on li "20" at bounding box center [386, 337] width 14 height 14
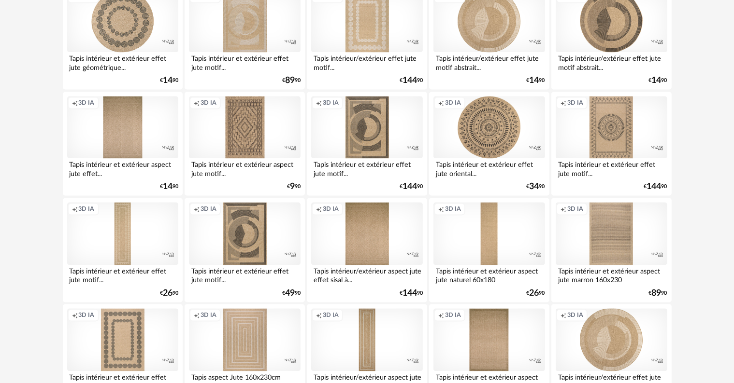
scroll to position [1944, 0]
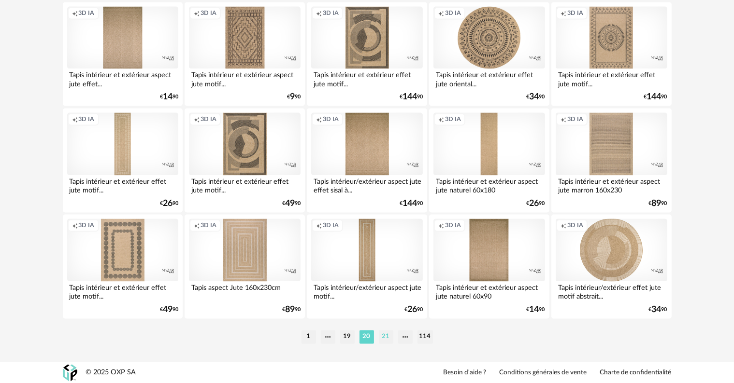
click at [388, 338] on li "21" at bounding box center [386, 337] width 14 height 14
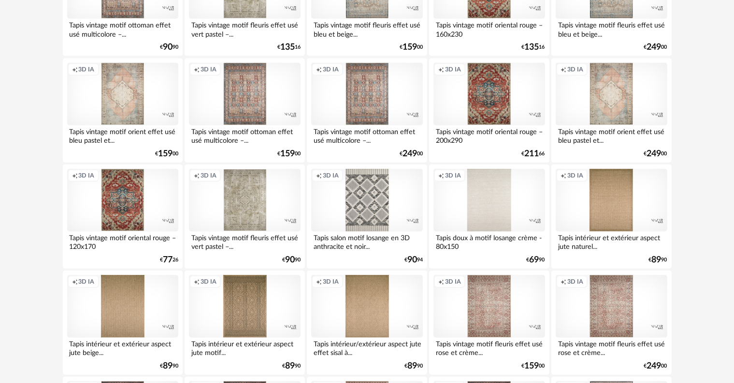
scroll to position [747, 0]
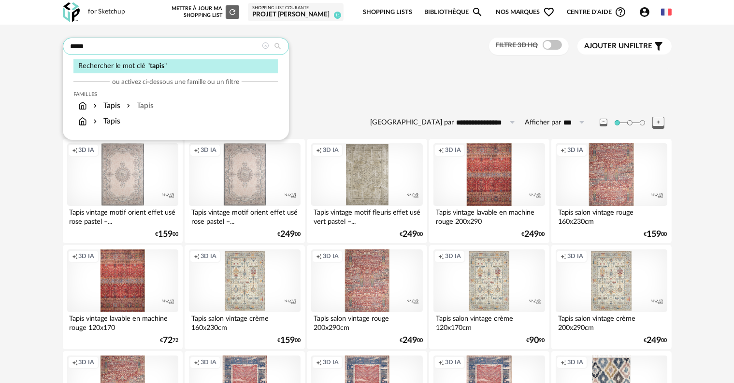
click at [204, 48] on input "*****" at bounding box center [176, 46] width 226 height 17
type input "*"
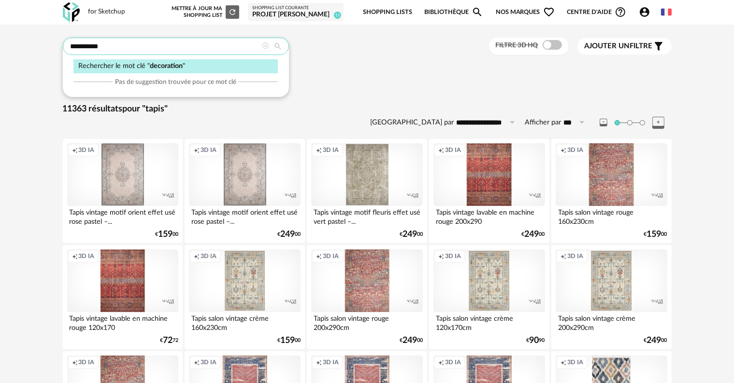
type input "**********"
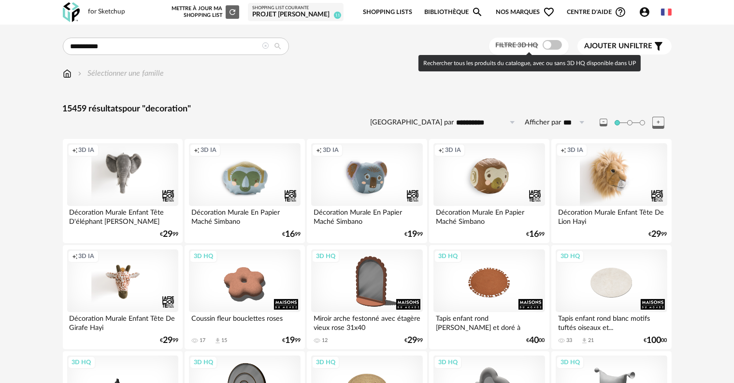
click at [558, 46] on span at bounding box center [551, 45] width 19 height 10
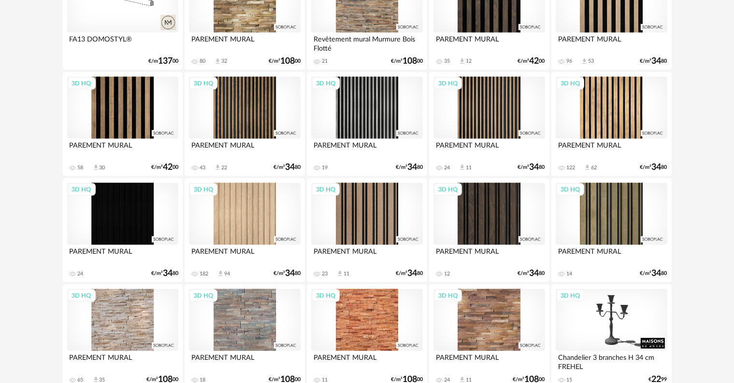
scroll to position [1497, 0]
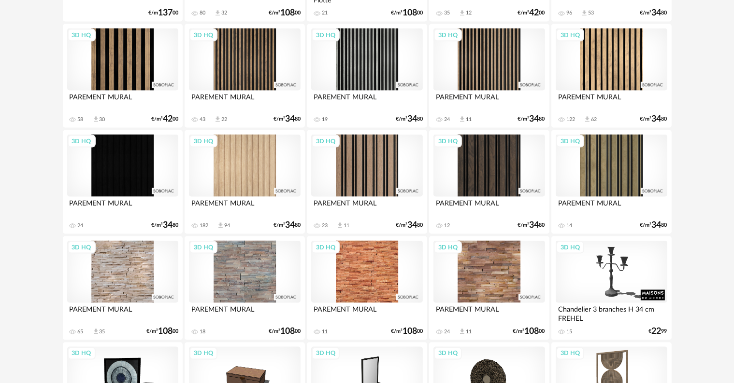
click at [254, 178] on div "3D HQ" at bounding box center [244, 166] width 111 height 63
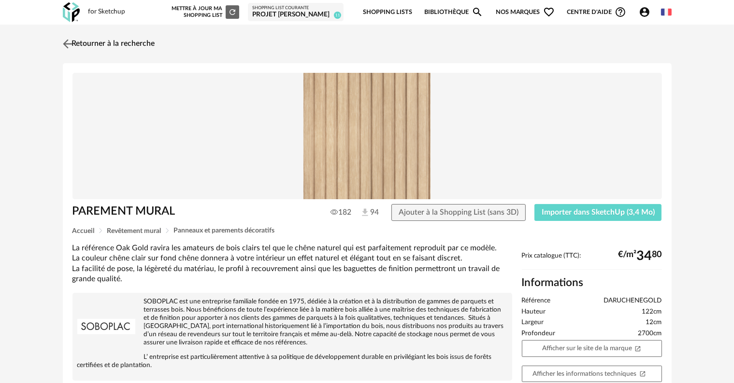
click at [108, 42] on link "Retourner à la recherche" at bounding box center [107, 43] width 95 height 21
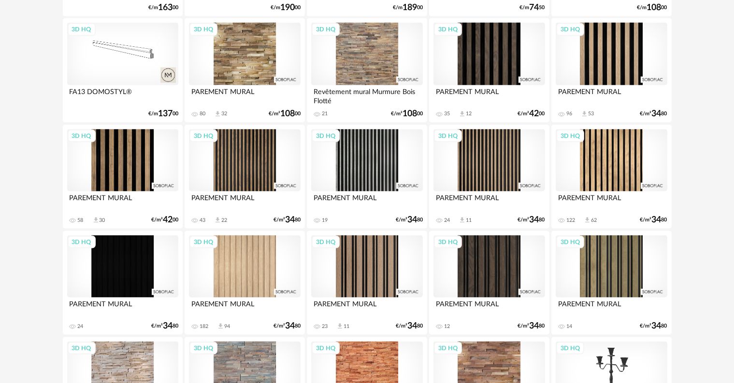
scroll to position [1461, 0]
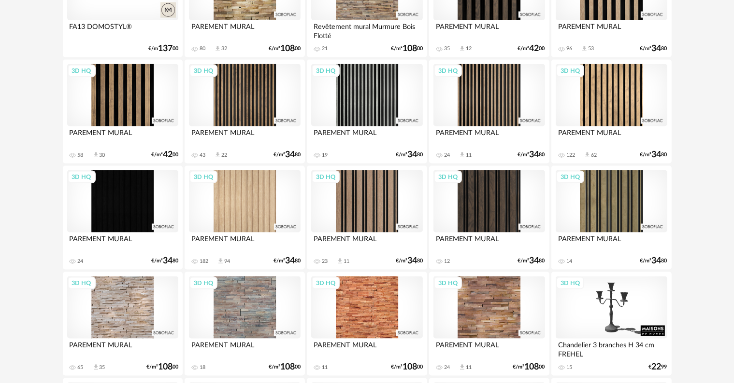
click at [497, 195] on div "3D HQ" at bounding box center [488, 201] width 111 height 63
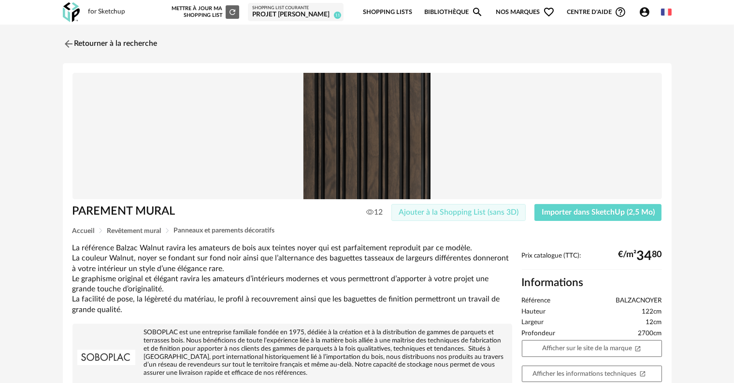
click at [479, 214] on span "Ajouter à la Shopping List (sans 3D)" at bounding box center [458, 213] width 120 height 8
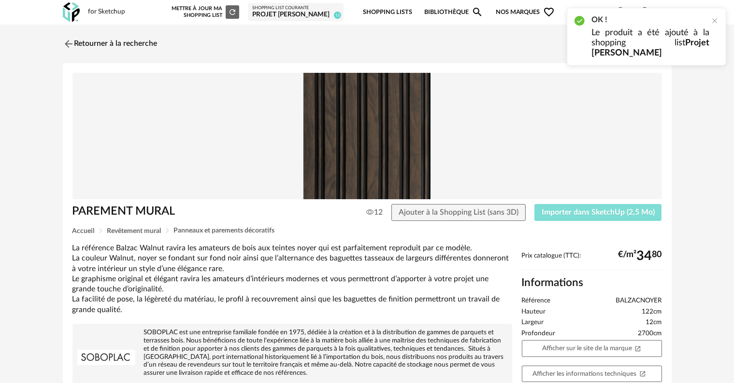
click at [557, 213] on span "Importer dans SketchUp (2,5 Mo)" at bounding box center [597, 213] width 113 height 8
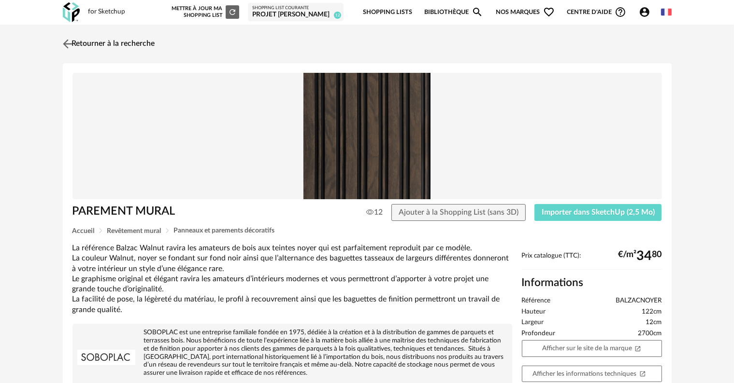
click at [108, 45] on link "Retourner à la recherche" at bounding box center [107, 43] width 95 height 21
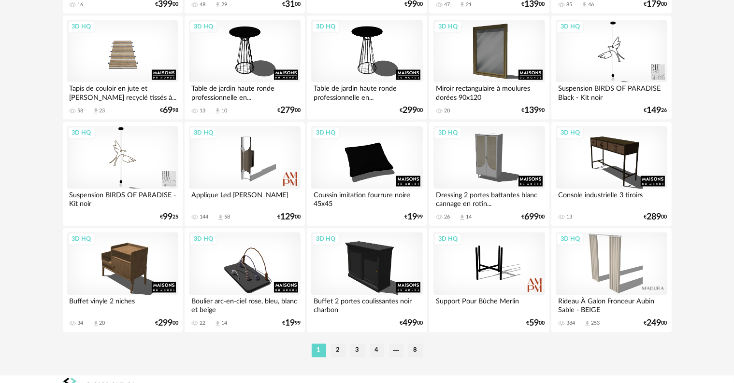
scroll to position [1944, 0]
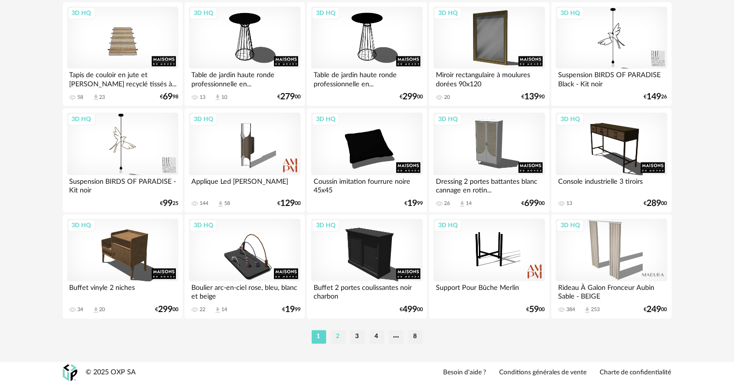
click at [338, 336] on li "2" at bounding box center [338, 337] width 14 height 14
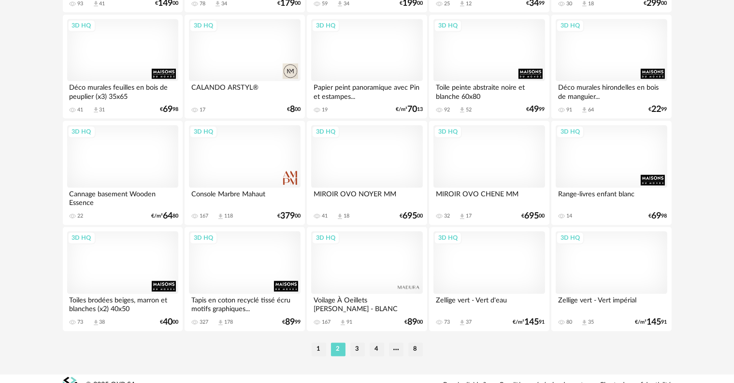
scroll to position [1944, 0]
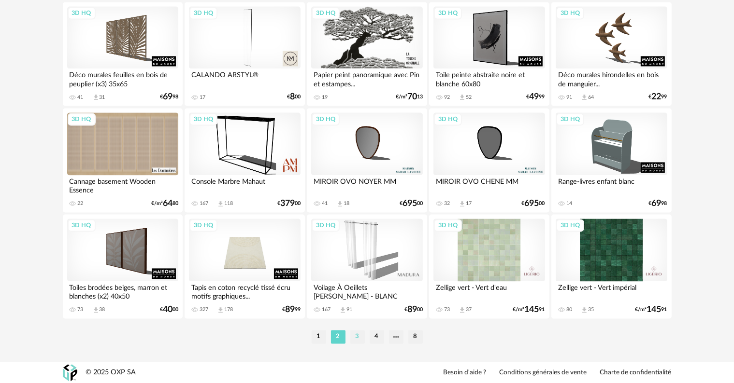
click at [357, 335] on li "3" at bounding box center [357, 337] width 14 height 14
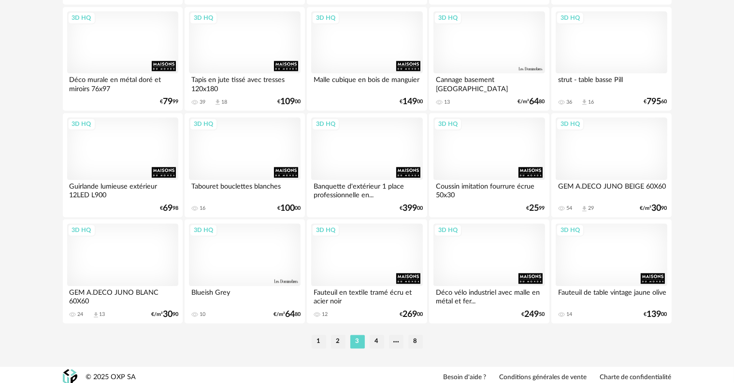
scroll to position [1944, 0]
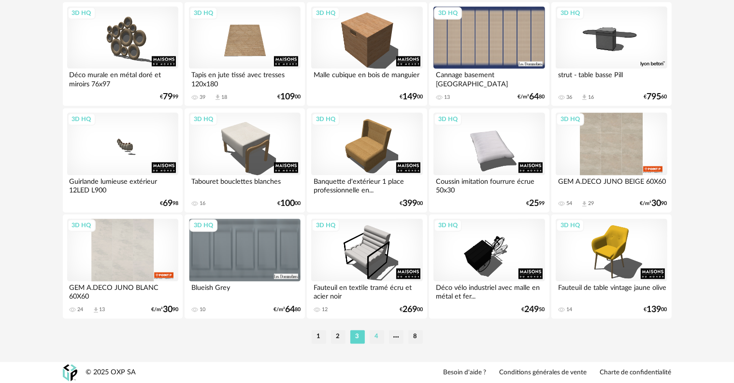
click at [375, 337] on li "4" at bounding box center [376, 337] width 14 height 14
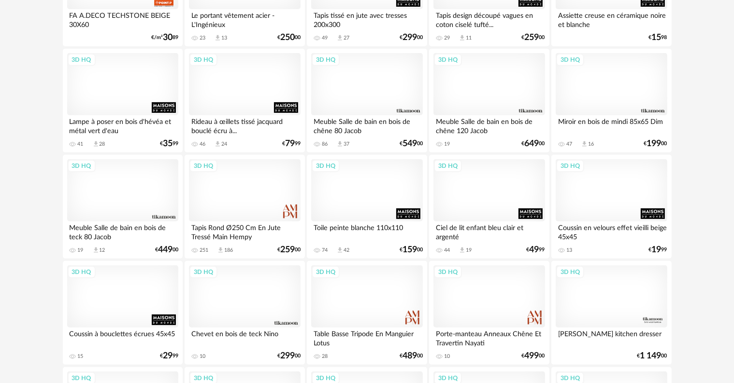
scroll to position [435, 0]
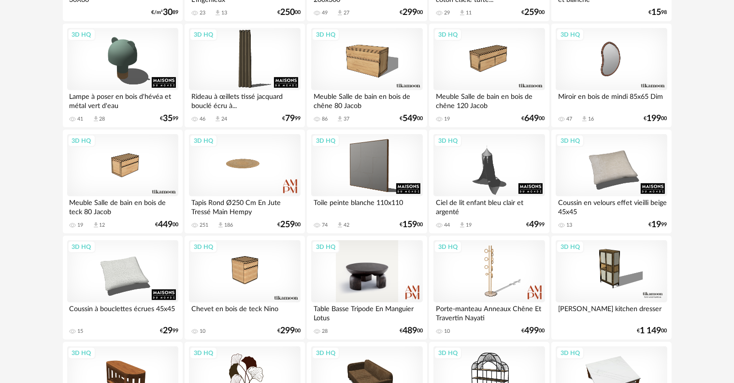
click at [371, 269] on div "3D HQ" at bounding box center [366, 272] width 111 height 63
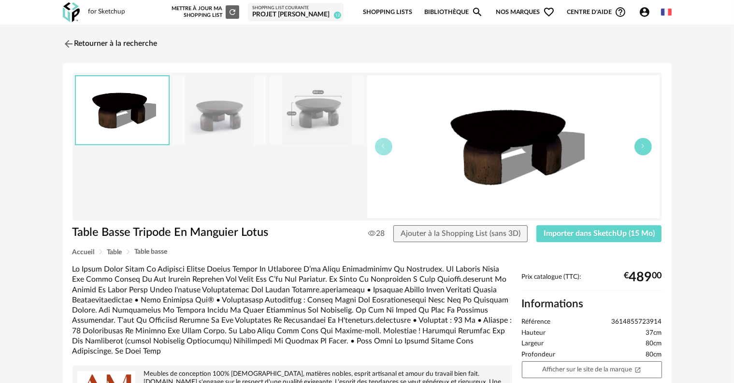
click at [642, 151] on button "button" at bounding box center [642, 146] width 17 height 17
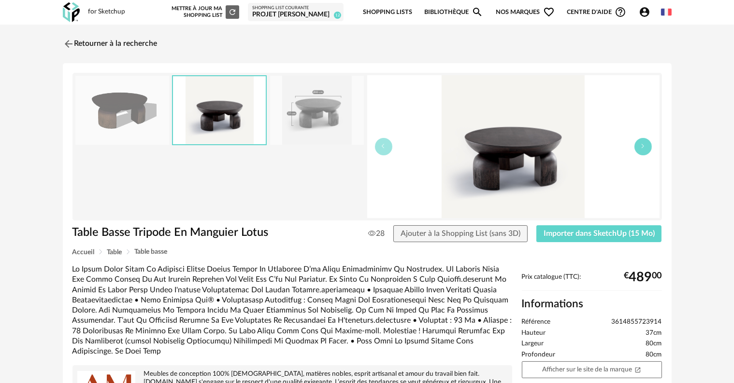
click at [642, 151] on button "button" at bounding box center [642, 146] width 17 height 17
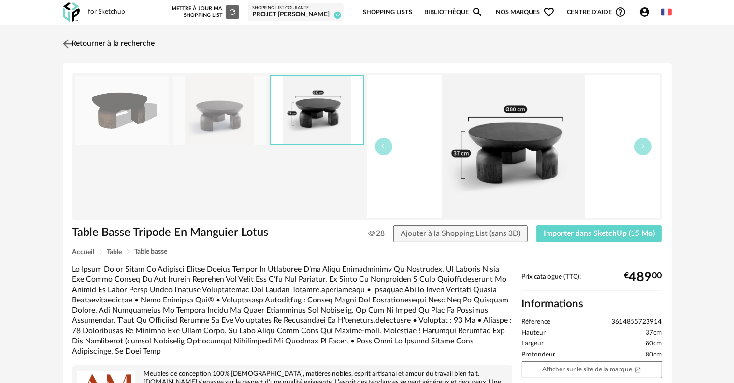
click at [116, 43] on link "Retourner à la recherche" at bounding box center [107, 43] width 95 height 21
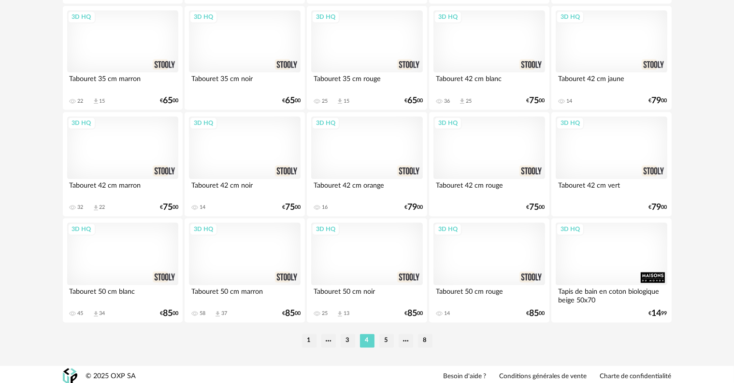
scroll to position [1944, 0]
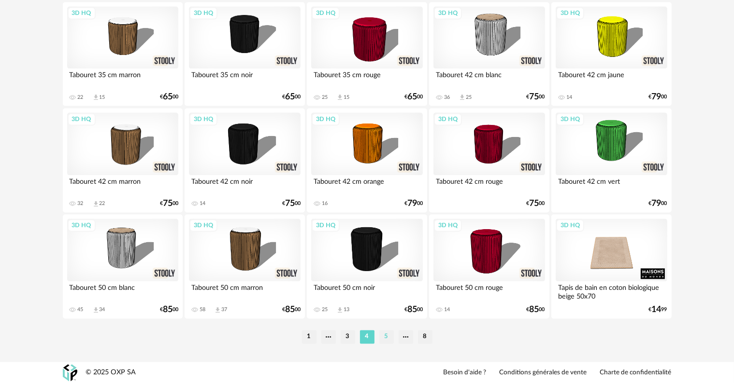
click at [385, 336] on li "5" at bounding box center [386, 337] width 14 height 14
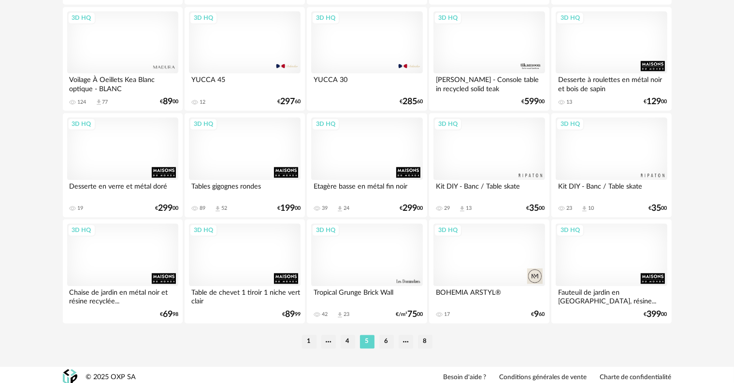
scroll to position [1944, 0]
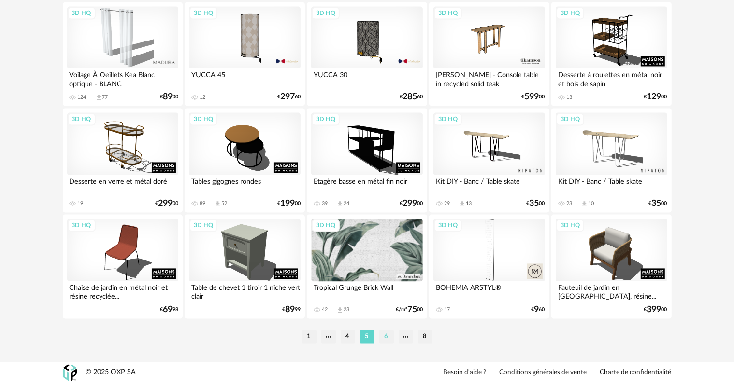
click at [386, 340] on li "6" at bounding box center [386, 337] width 14 height 14
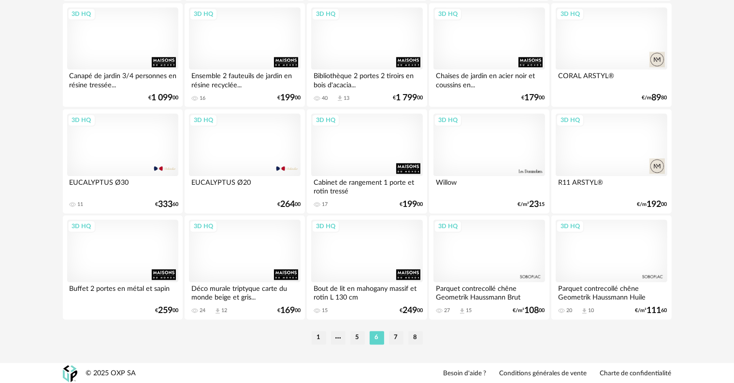
scroll to position [1944, 0]
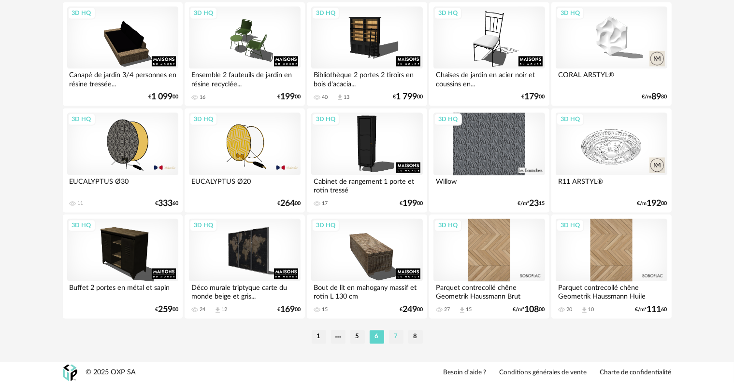
click at [397, 338] on li "7" at bounding box center [396, 337] width 14 height 14
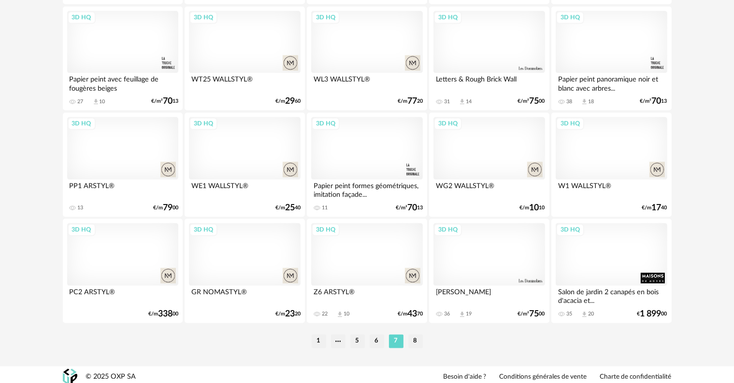
scroll to position [1944, 0]
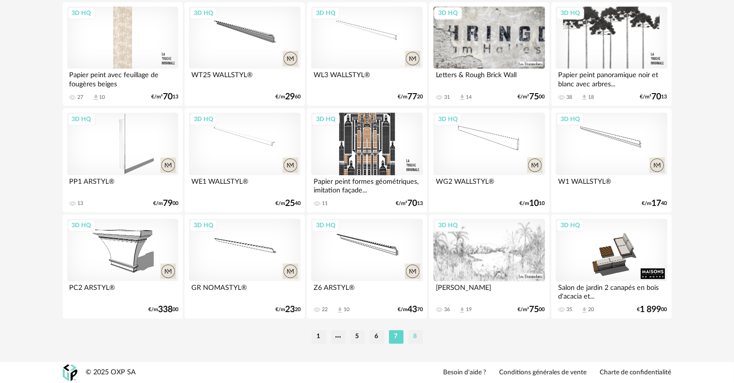
click at [415, 337] on li "8" at bounding box center [415, 337] width 14 height 14
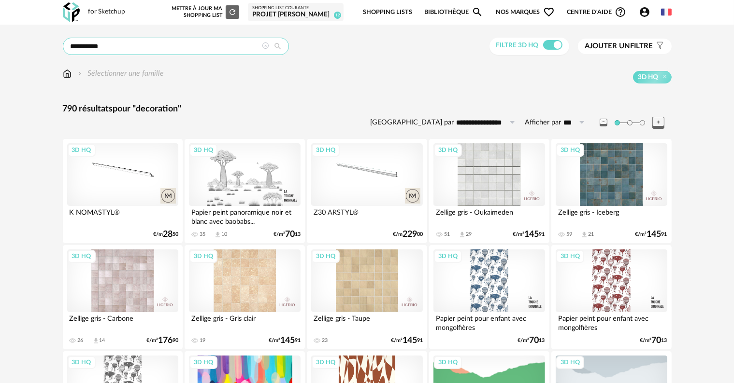
click at [172, 46] on input "**********" at bounding box center [176, 46] width 226 height 17
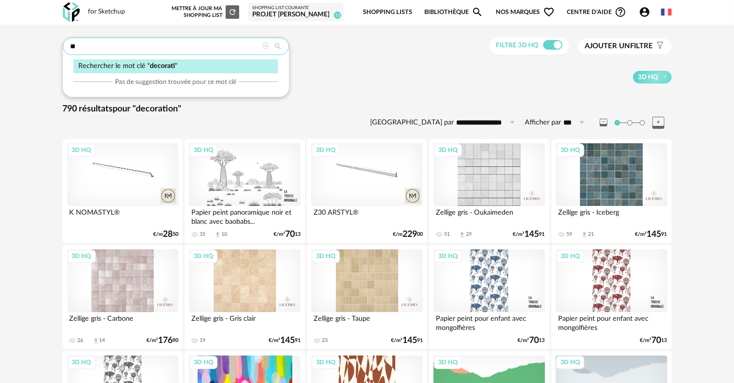
type input "*"
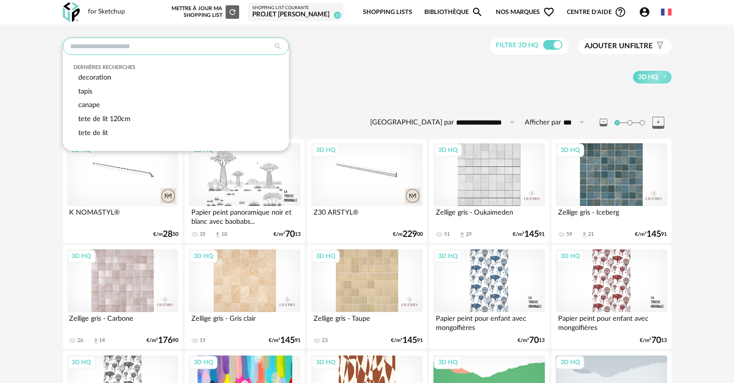
type input "*"
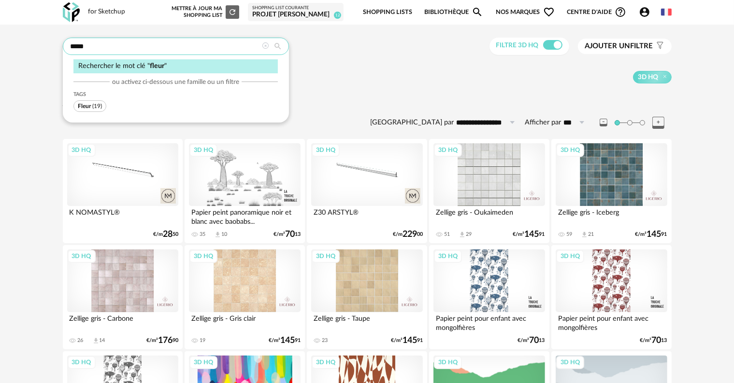
type input "*****"
type input "**********"
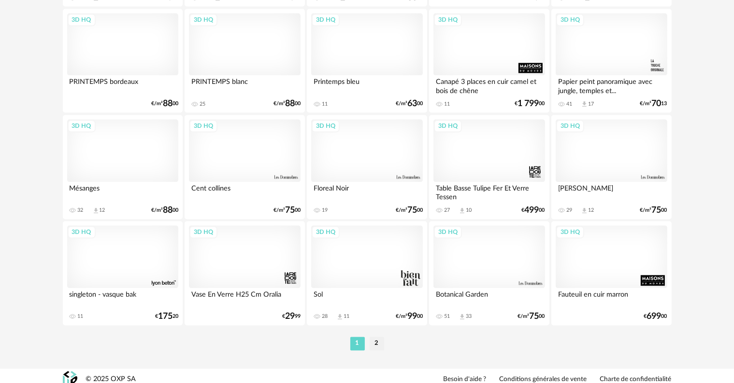
scroll to position [1944, 0]
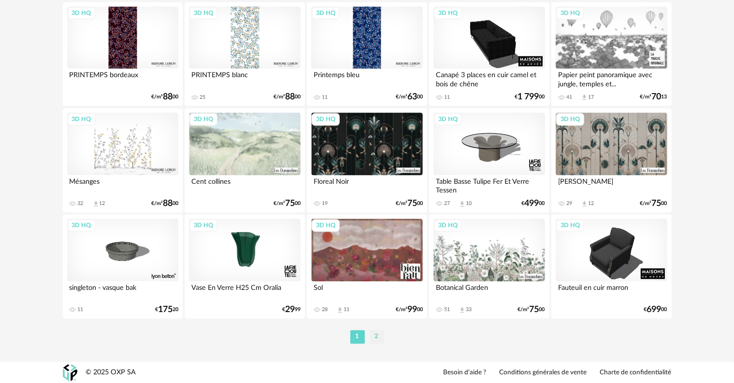
click at [375, 338] on li "2" at bounding box center [376, 337] width 14 height 14
